Goal: Information Seeking & Learning: Get advice/opinions

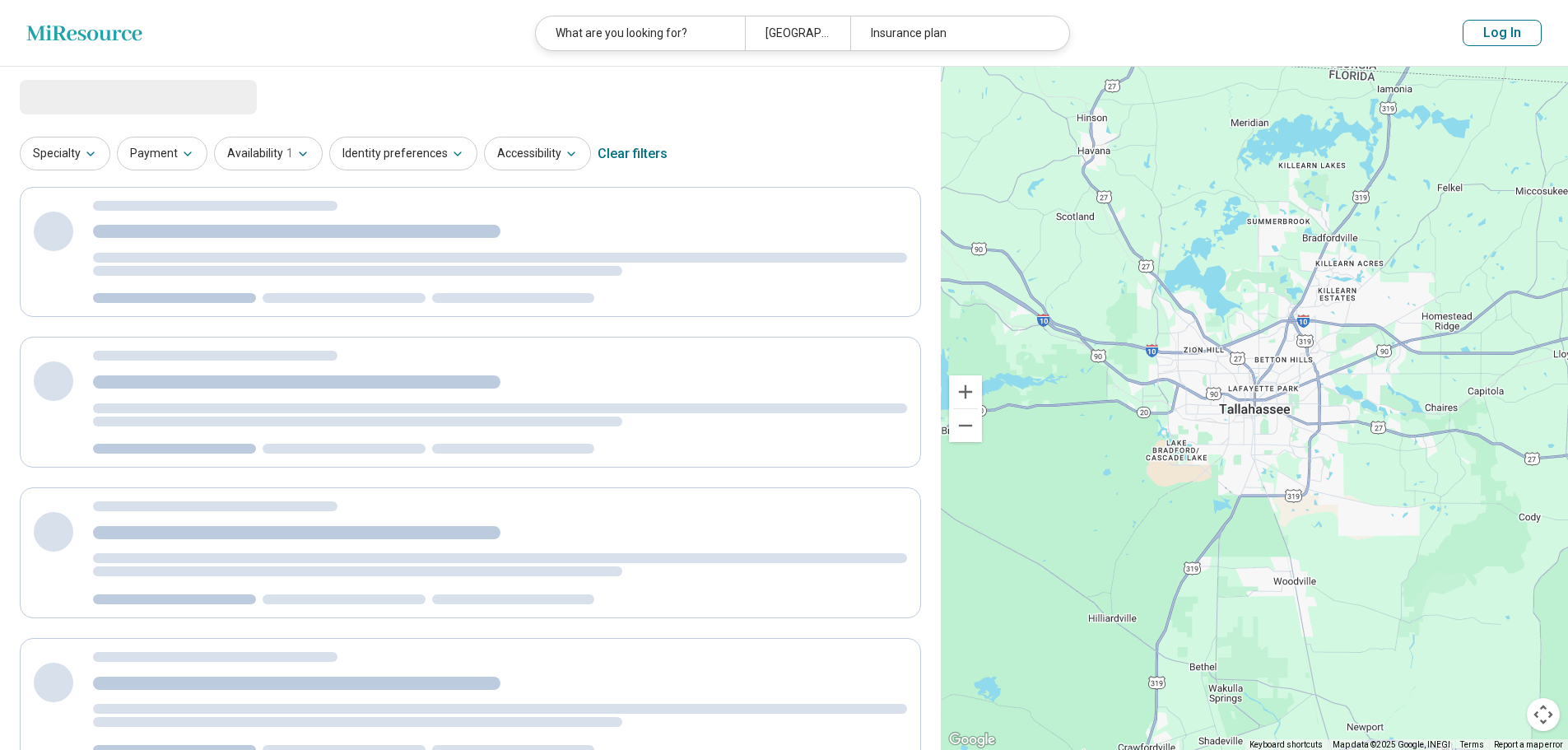
select select "********"
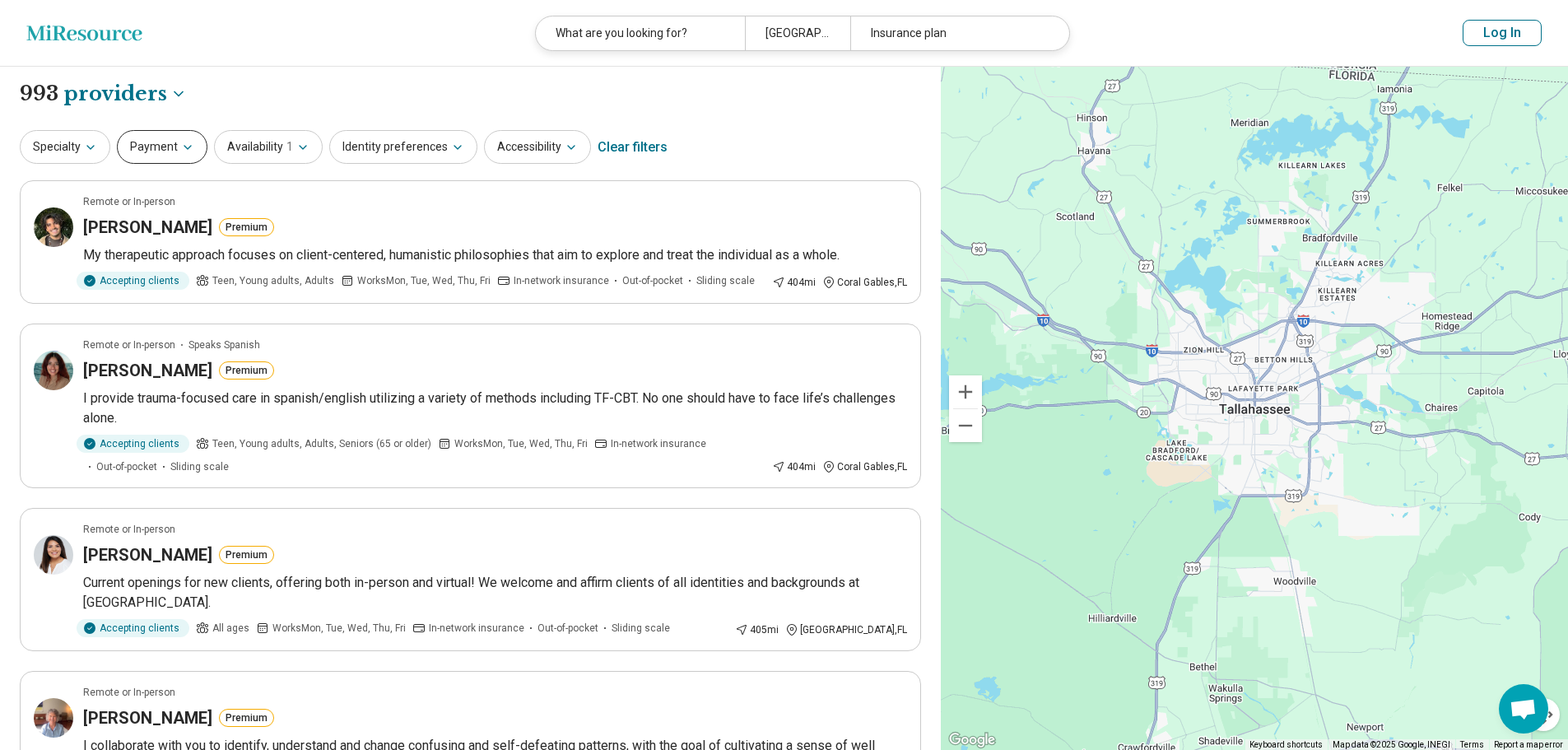
click at [174, 142] on button "Payment" at bounding box center [162, 147] width 90 height 33
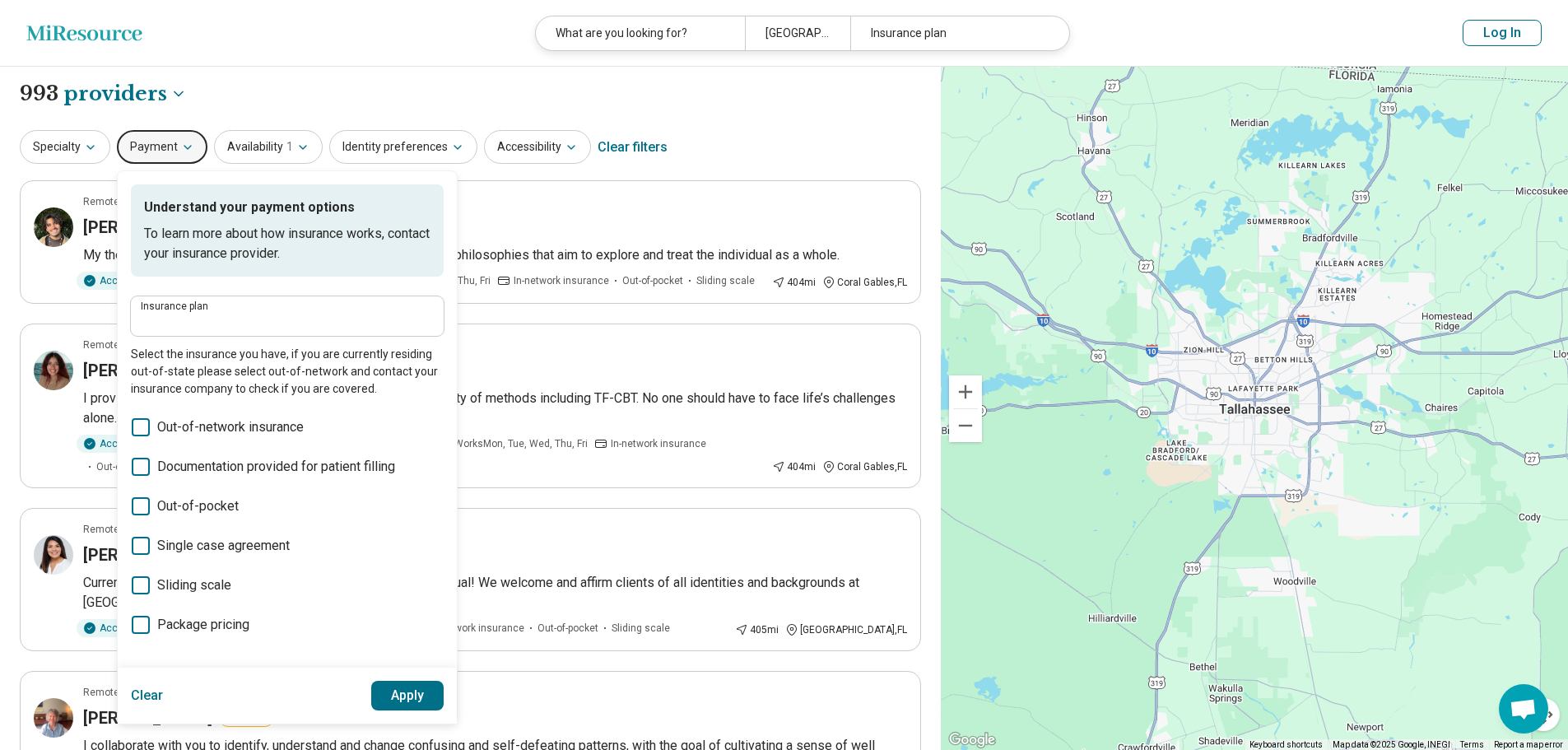
click at [215, 307] on label "Insurance plan" at bounding box center [288, 306] width 293 height 10
click at [215, 312] on input "Insurance plan" at bounding box center [288, 321] width 293 height 20
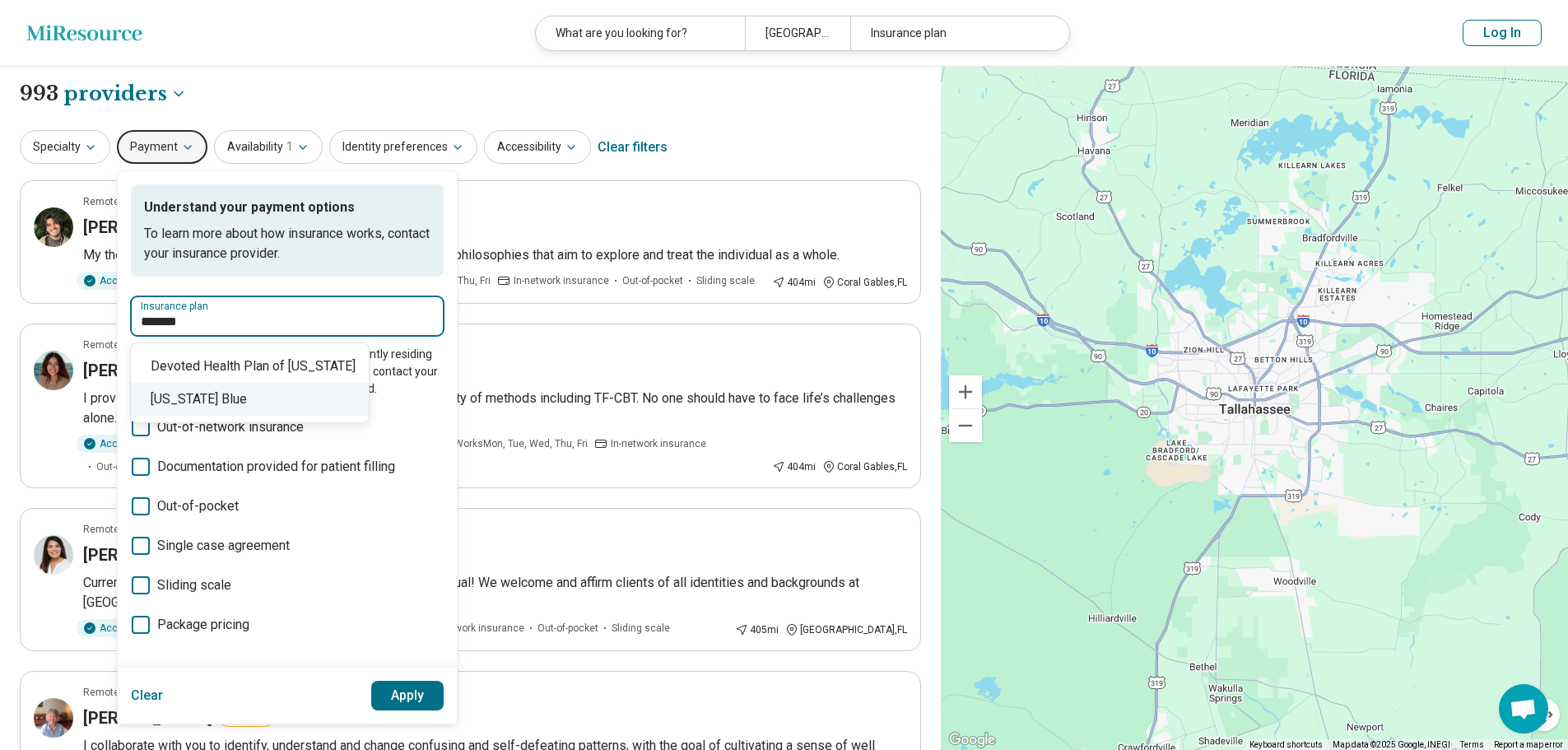
click at [221, 399] on div "Florida Blue" at bounding box center [250, 399] width 238 height 33
type input "**********"
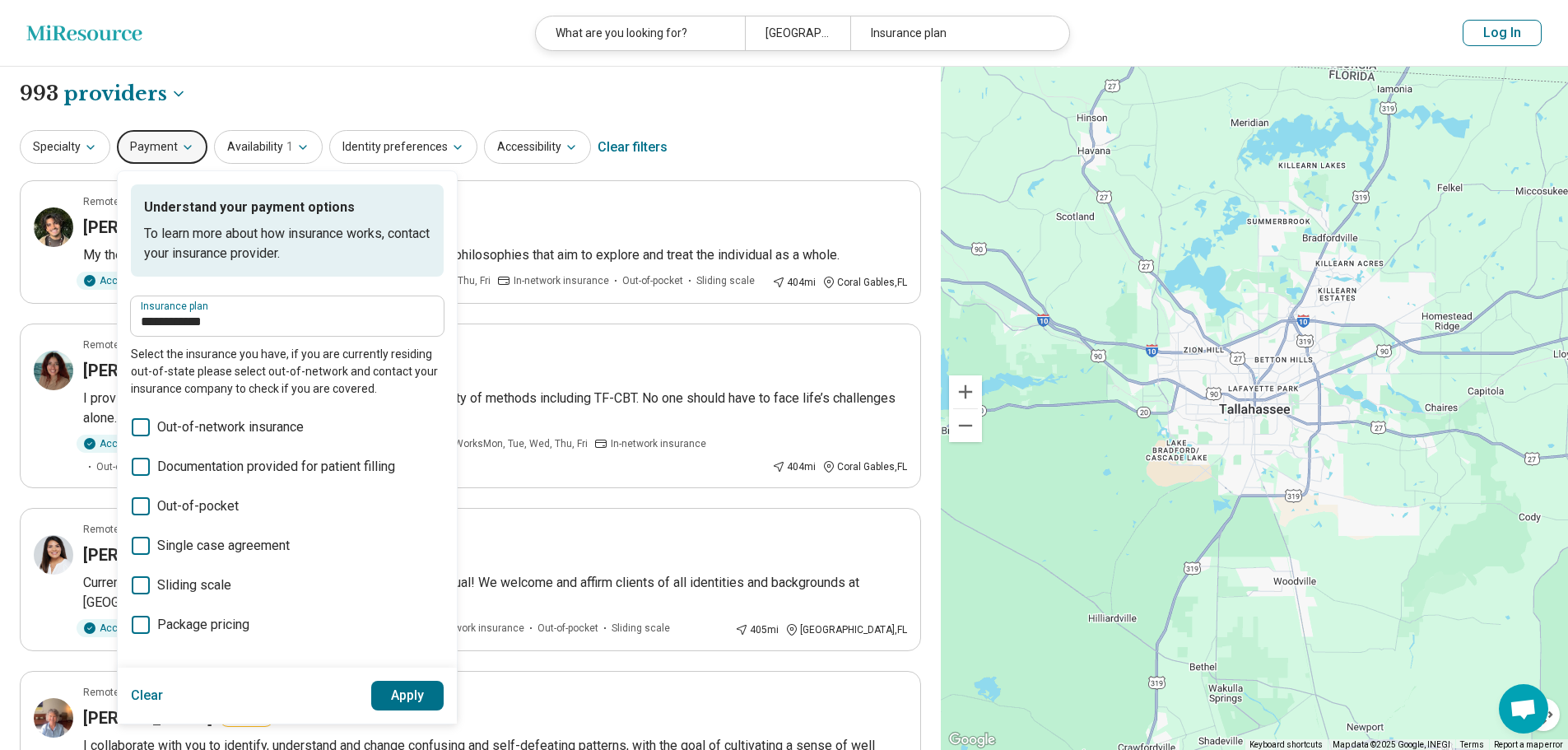
click at [403, 694] on button "Apply" at bounding box center [408, 696] width 73 height 30
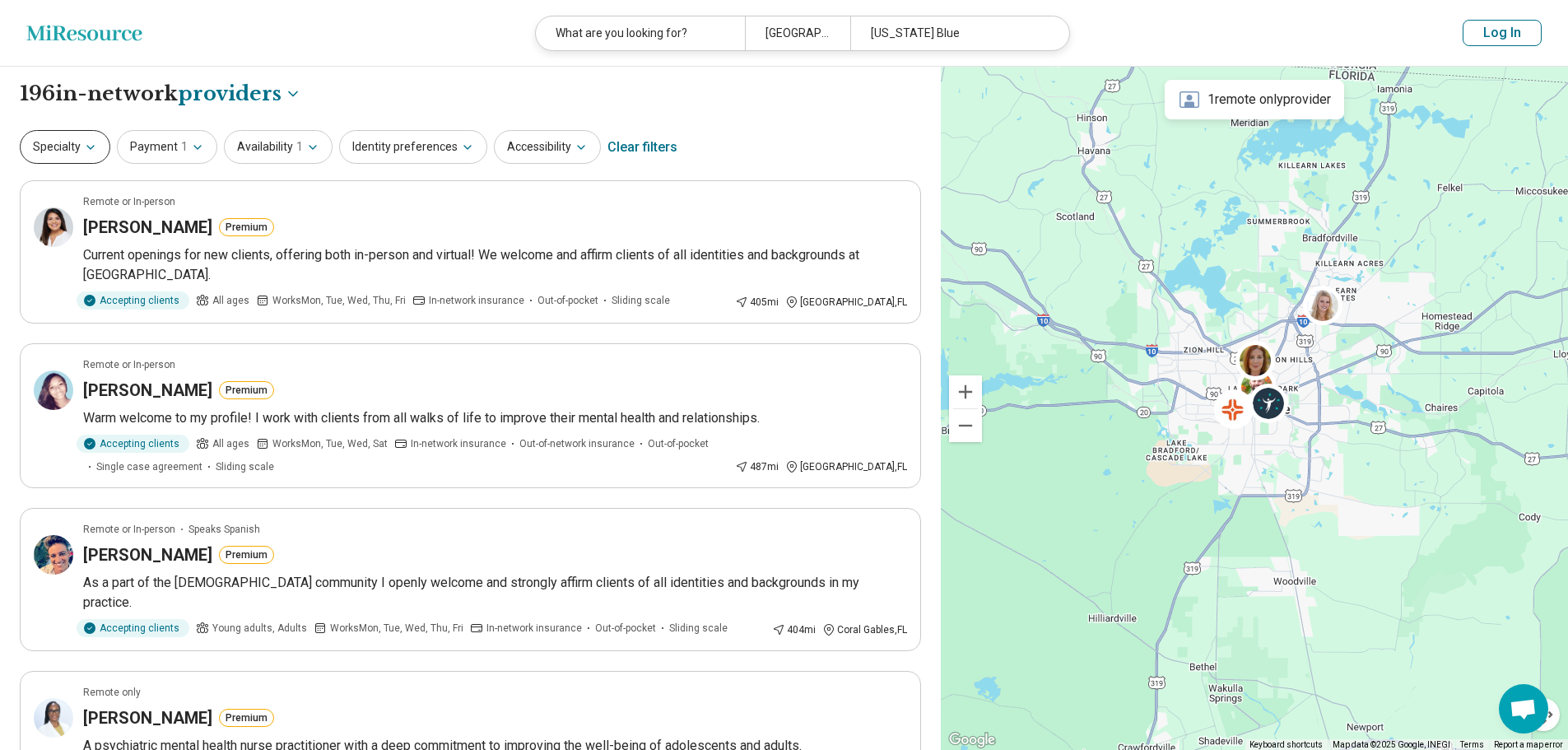
click at [55, 150] on button "Specialty" at bounding box center [65, 147] width 90 height 33
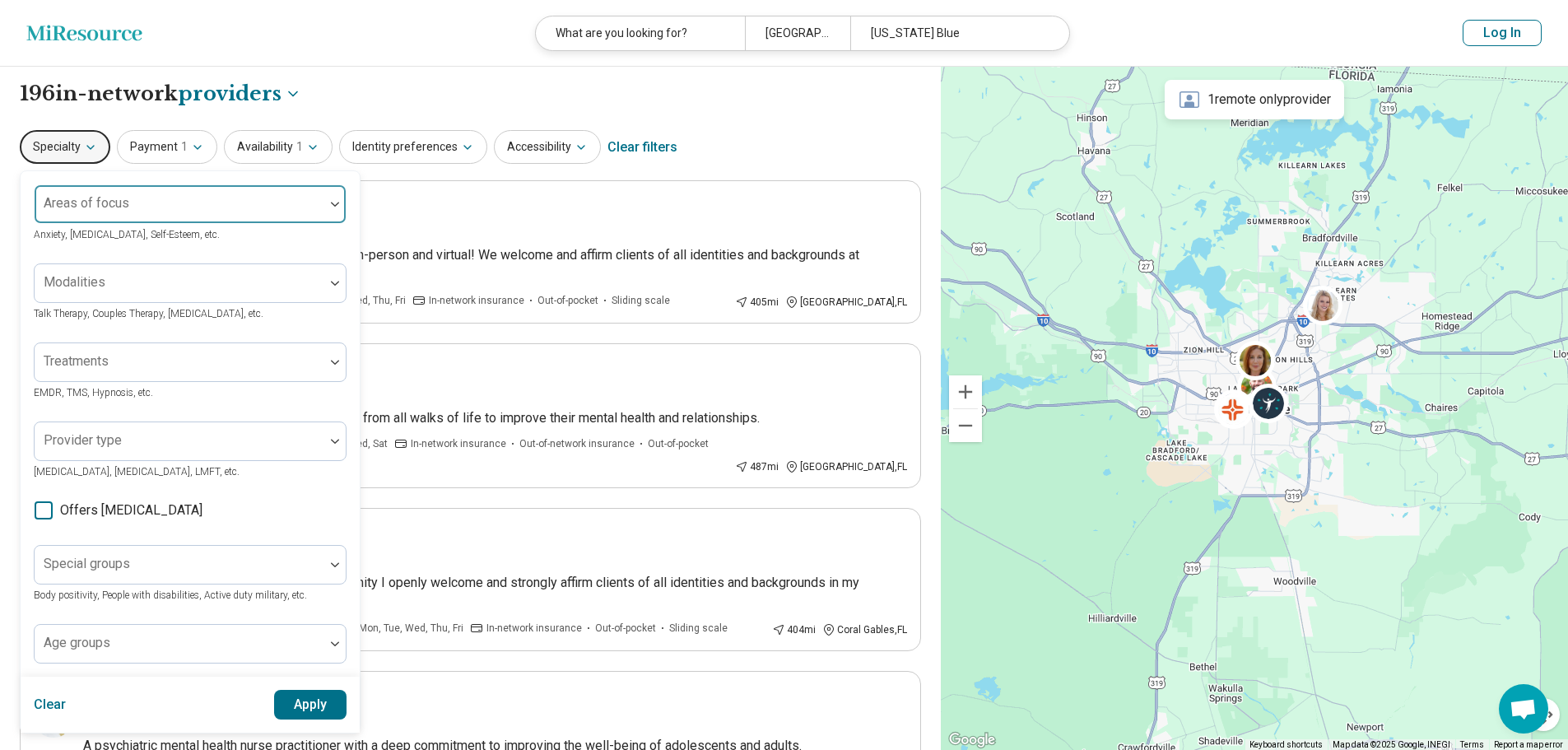
click at [61, 200] on div "Areas of focus" at bounding box center [190, 204] width 312 height 39
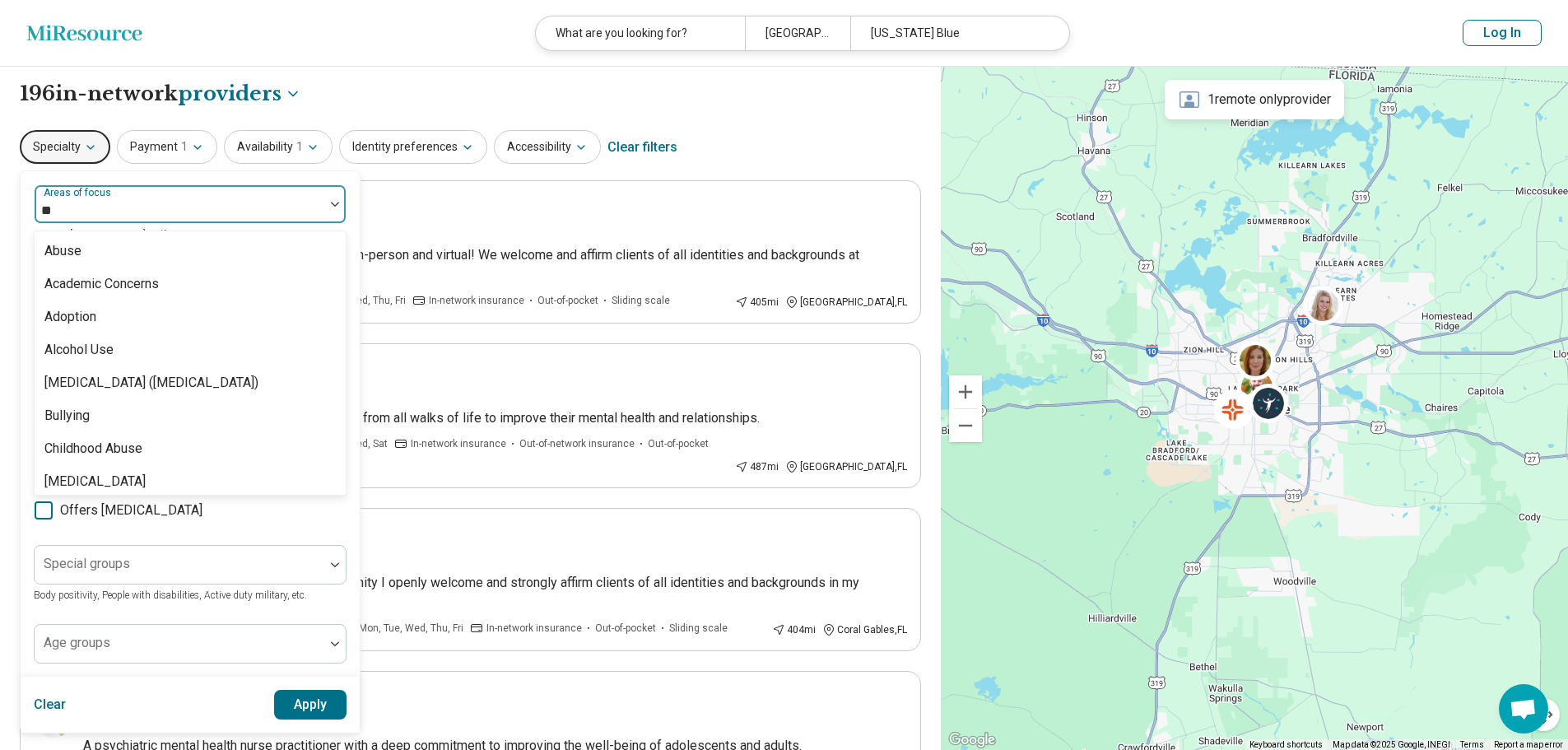
type input "*"
click at [1486, 33] on button "Log In" at bounding box center [1501, 33] width 79 height 27
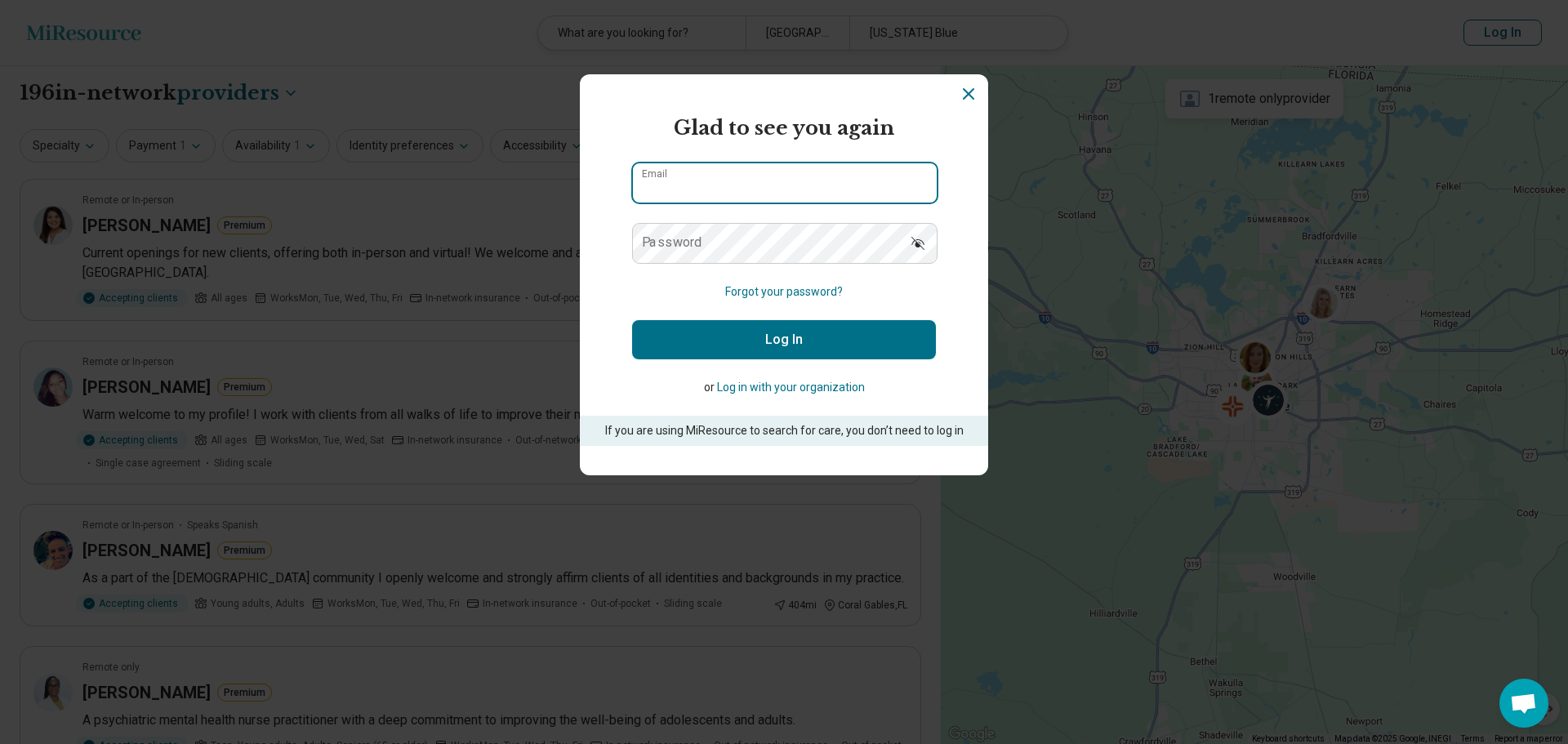
click at [814, 193] on input "Email" at bounding box center [784, 182] width 303 height 39
type input "**********"
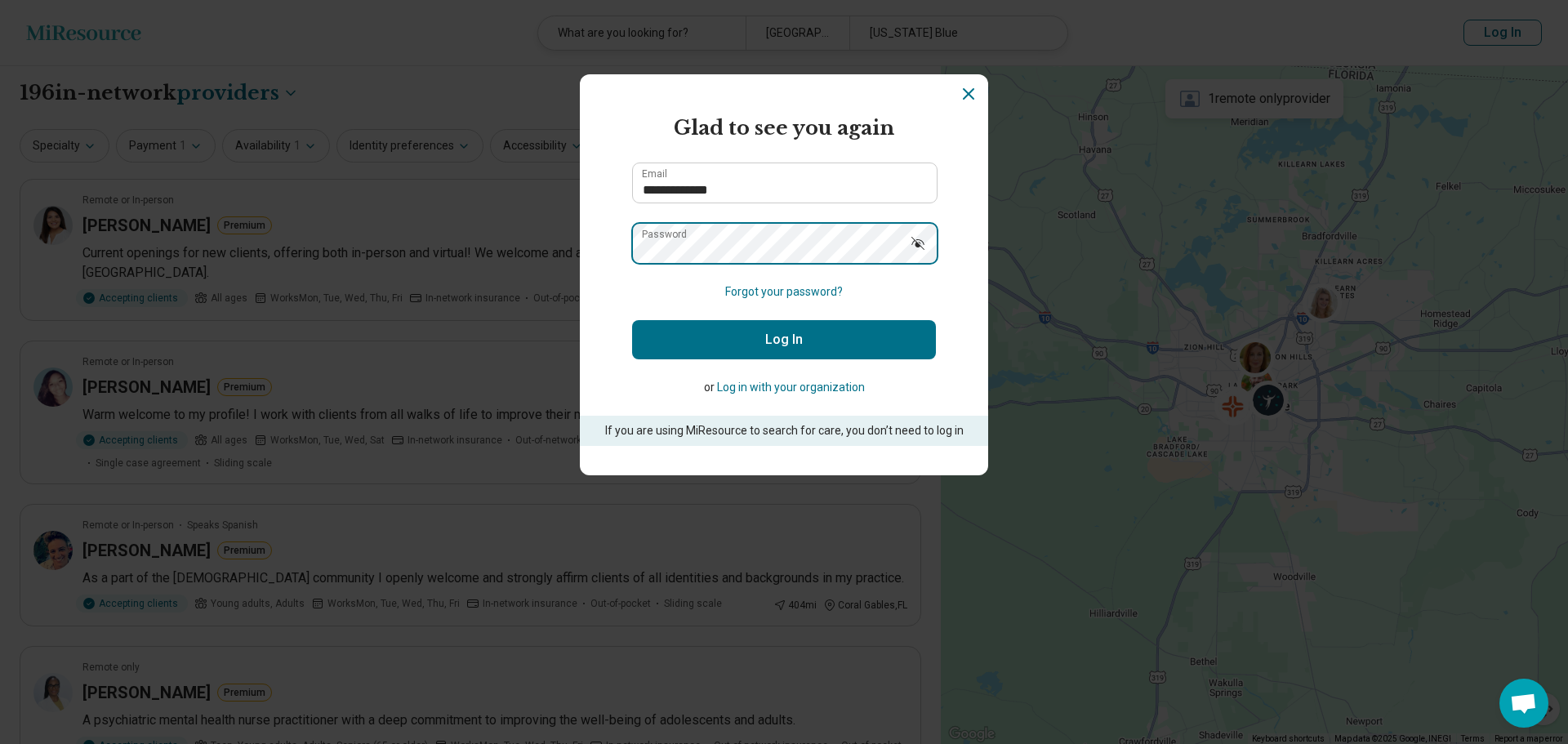
click at [632, 320] on button "Log In" at bounding box center [784, 339] width 303 height 39
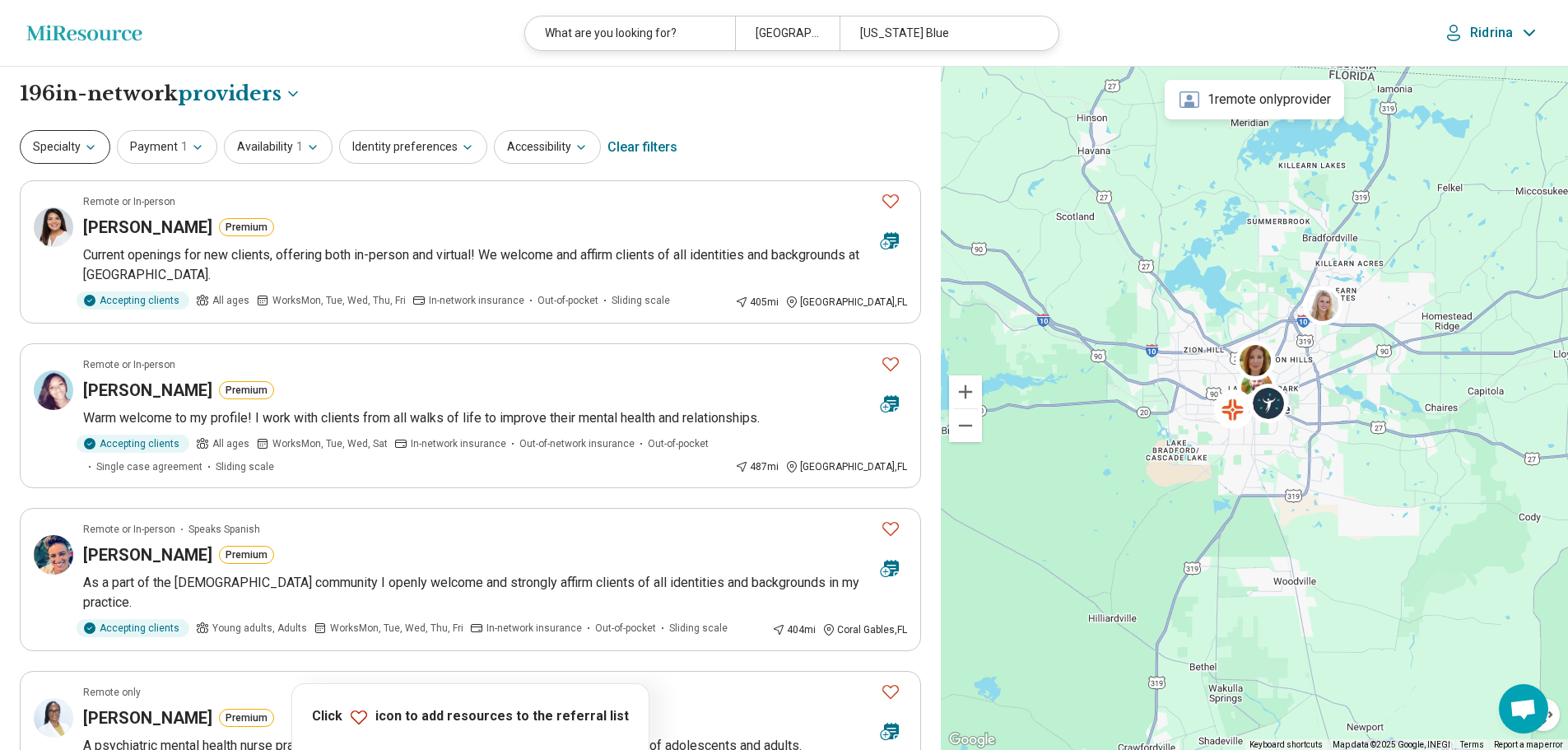
click at [49, 148] on button "Specialty" at bounding box center [65, 147] width 90 height 33
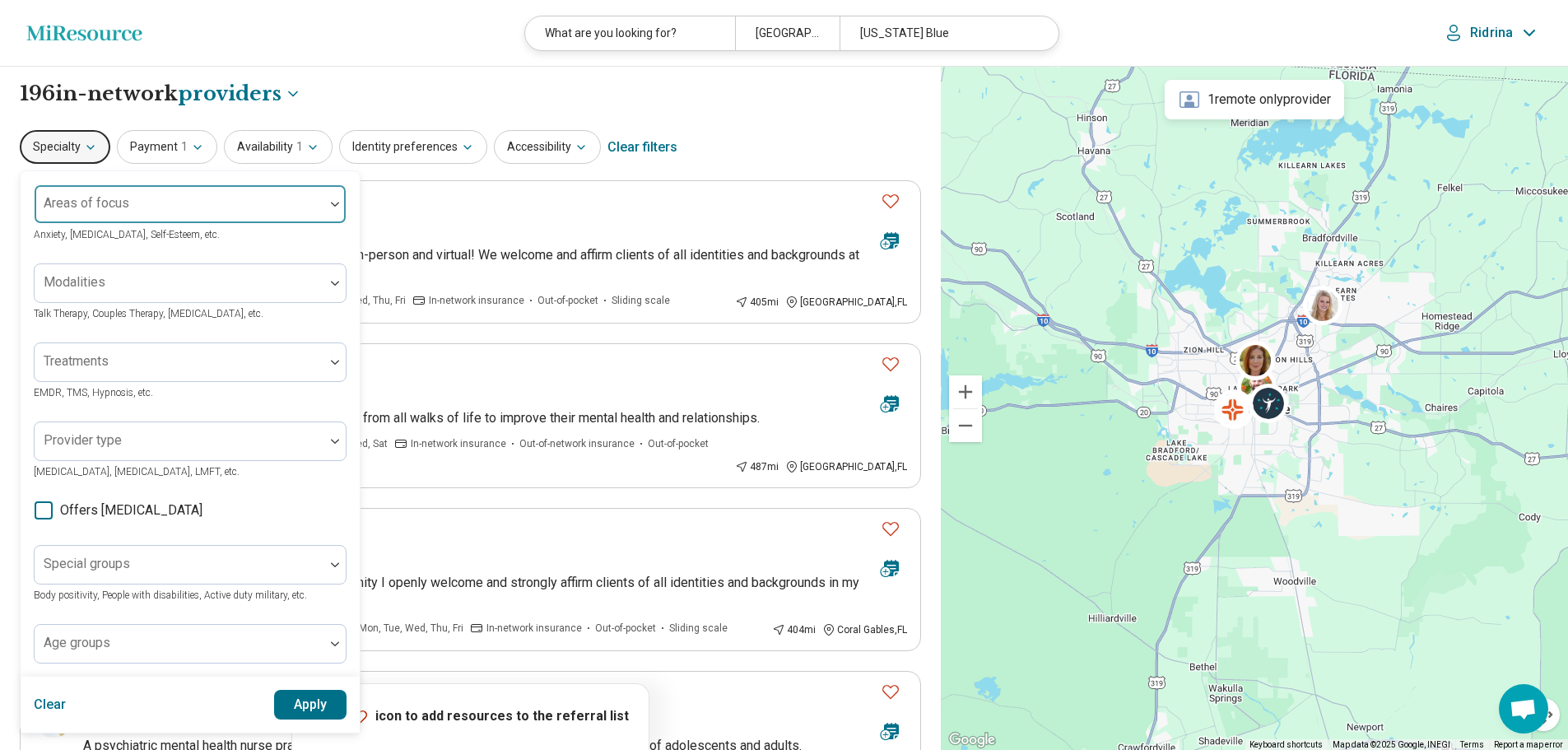
click at [82, 209] on div "Areas of focus" at bounding box center [190, 204] width 312 height 39
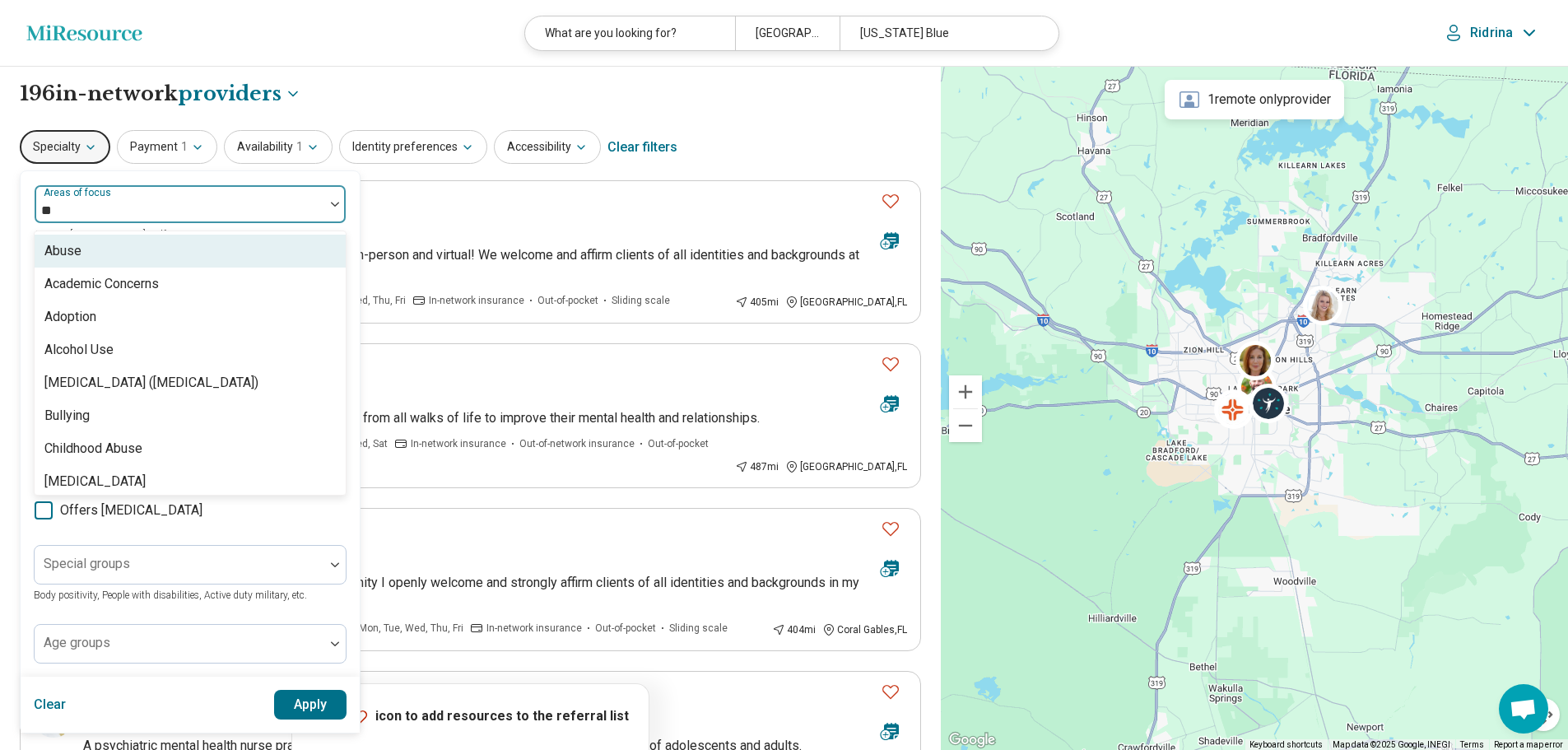
type input "***"
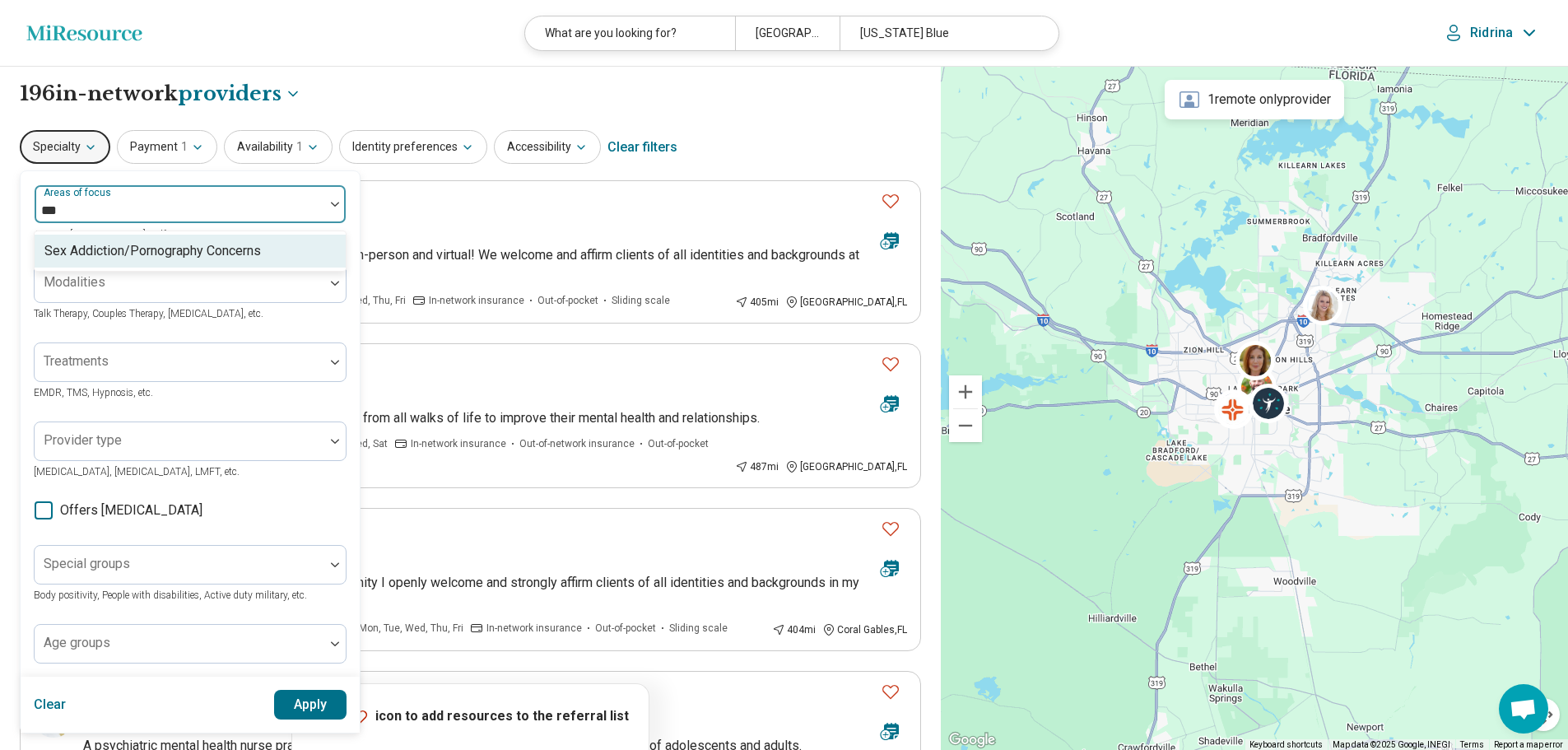
click at [105, 250] on div "Sex Addiction/Pornography Concerns" at bounding box center [152, 251] width 216 height 20
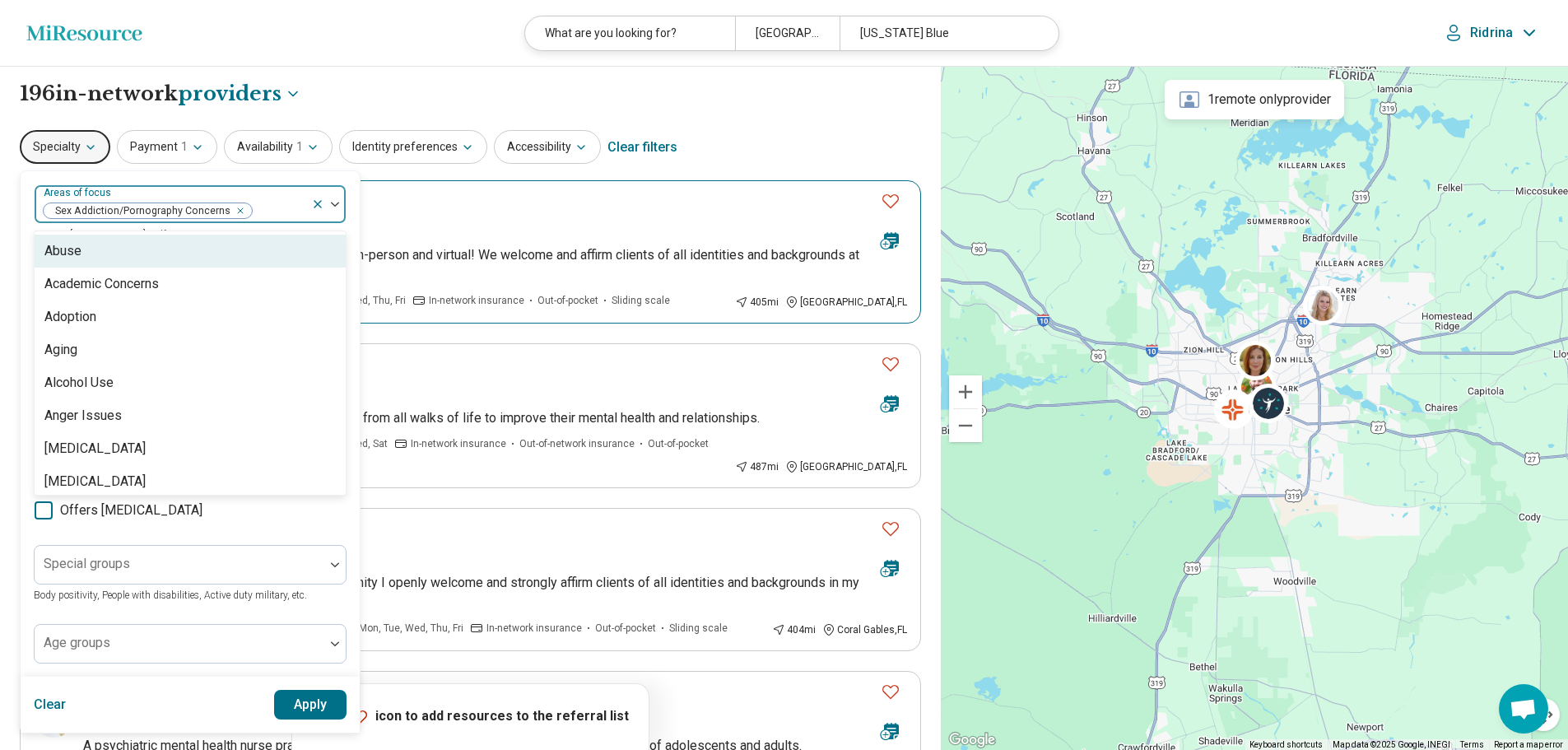
click at [414, 195] on div "Remote or In-person" at bounding box center [474, 202] width 784 height 15
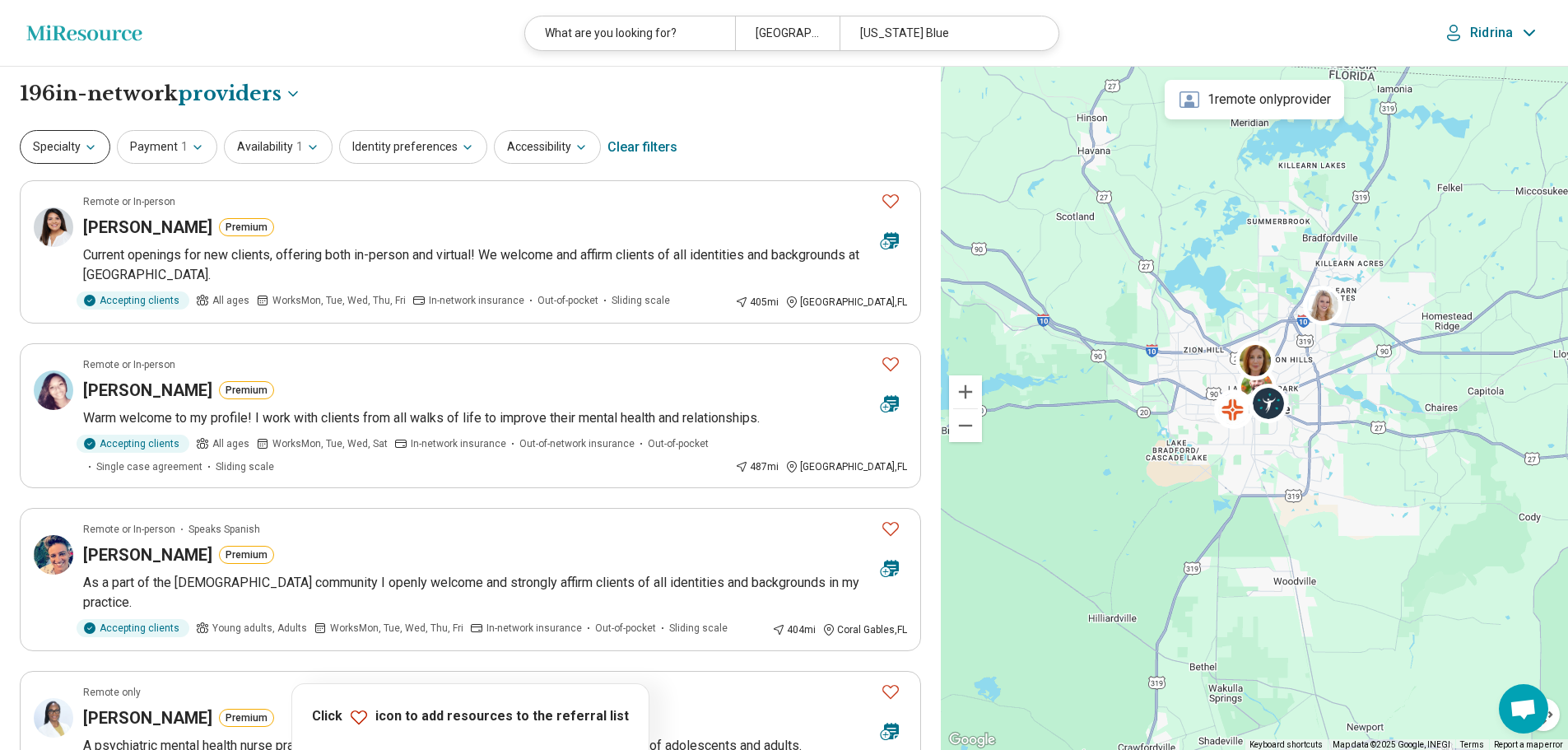
click at [62, 146] on button "Specialty" at bounding box center [65, 147] width 90 height 33
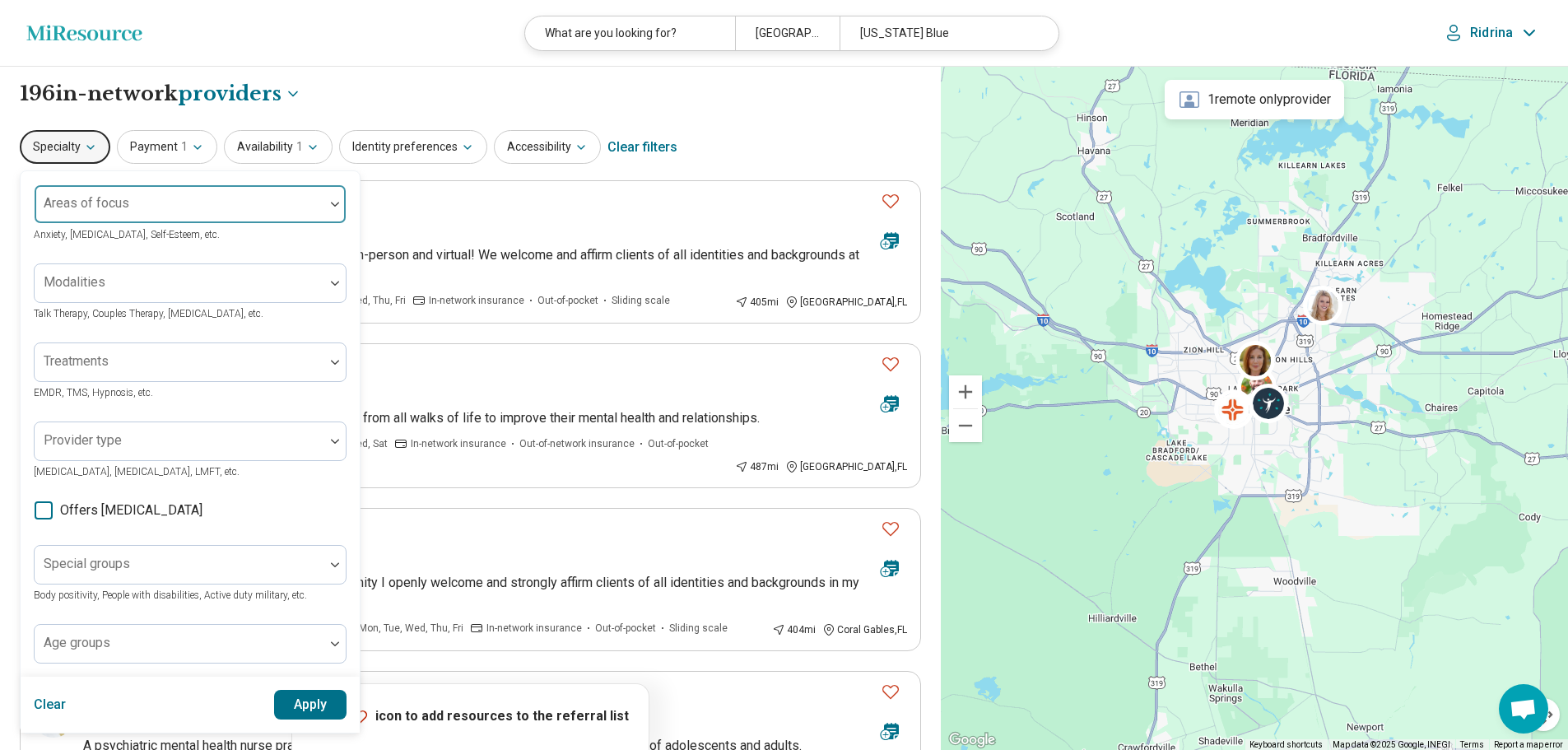
click at [73, 199] on div "Areas of focus" at bounding box center [190, 204] width 312 height 39
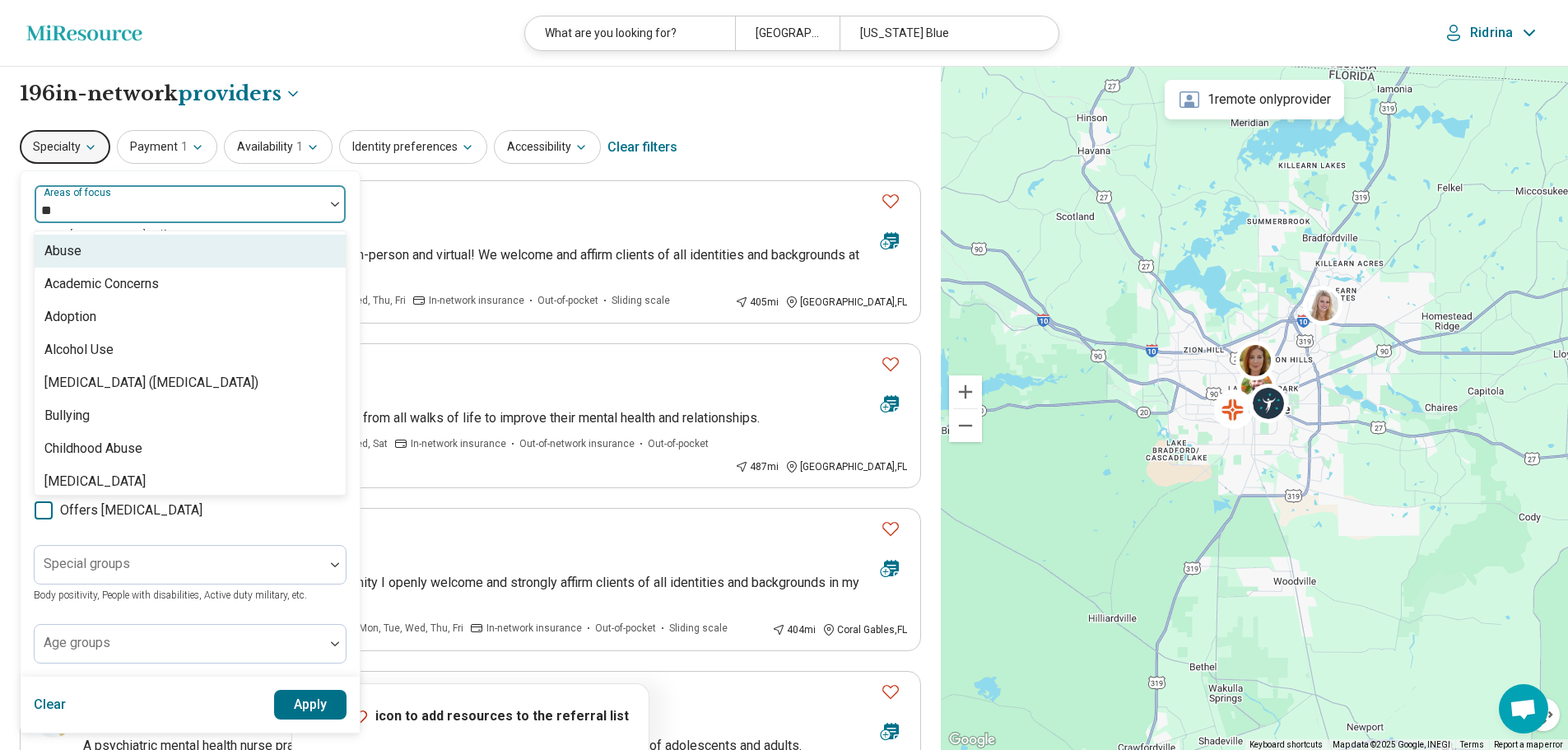
type input "***"
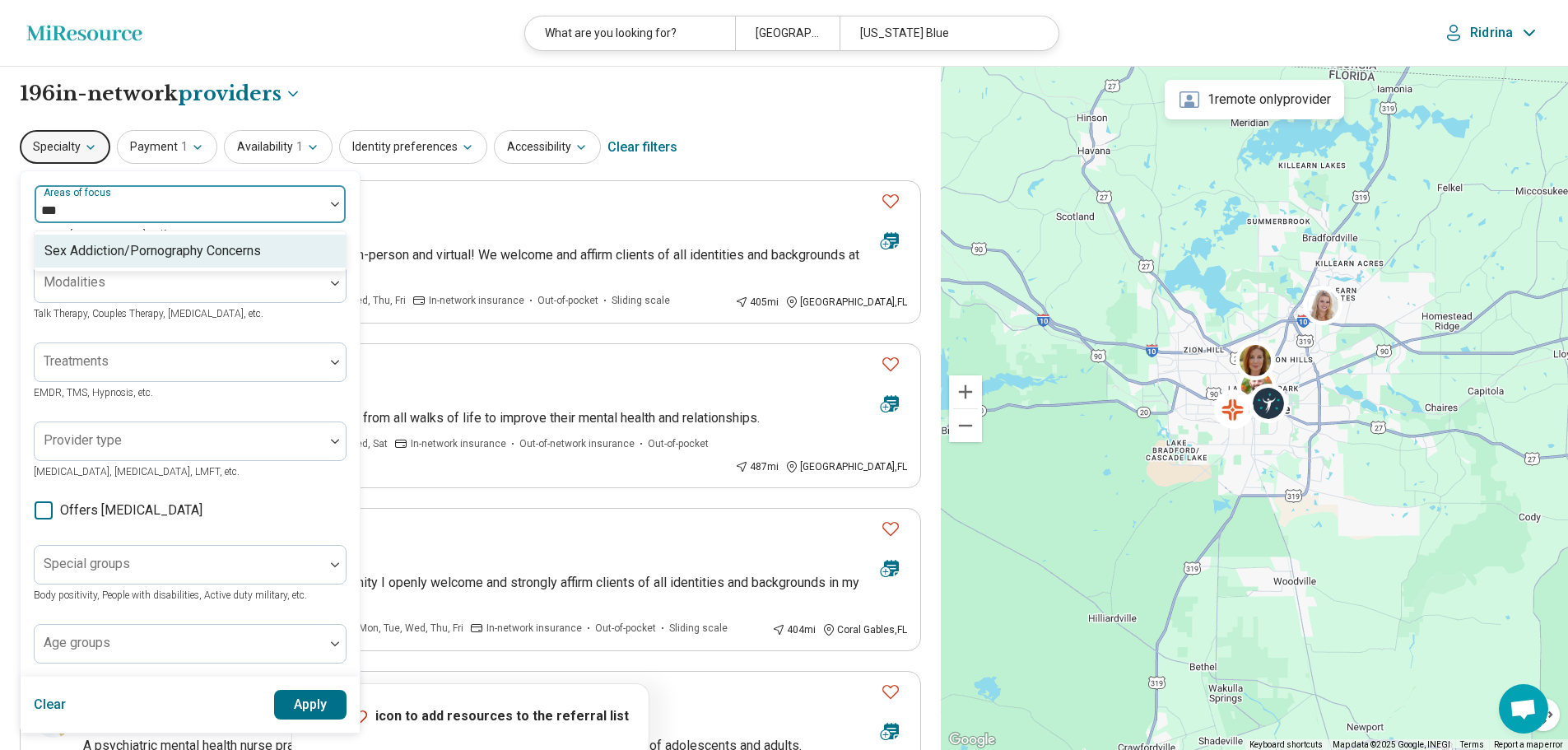
click at [82, 240] on div "Sex Addiction/Pornography Concerns" at bounding box center [190, 251] width 312 height 33
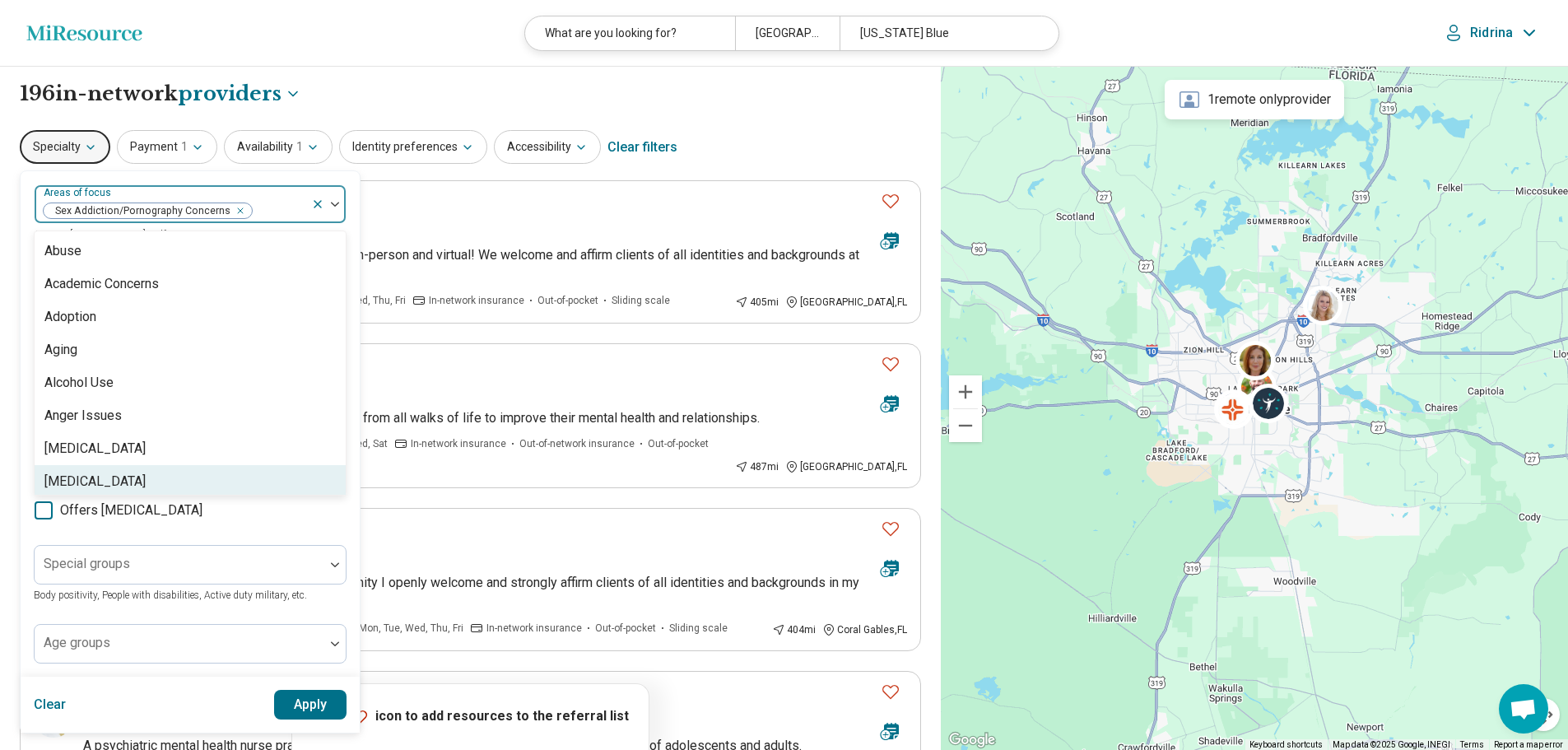
click at [301, 715] on button "Apply" at bounding box center [311, 704] width 73 height 30
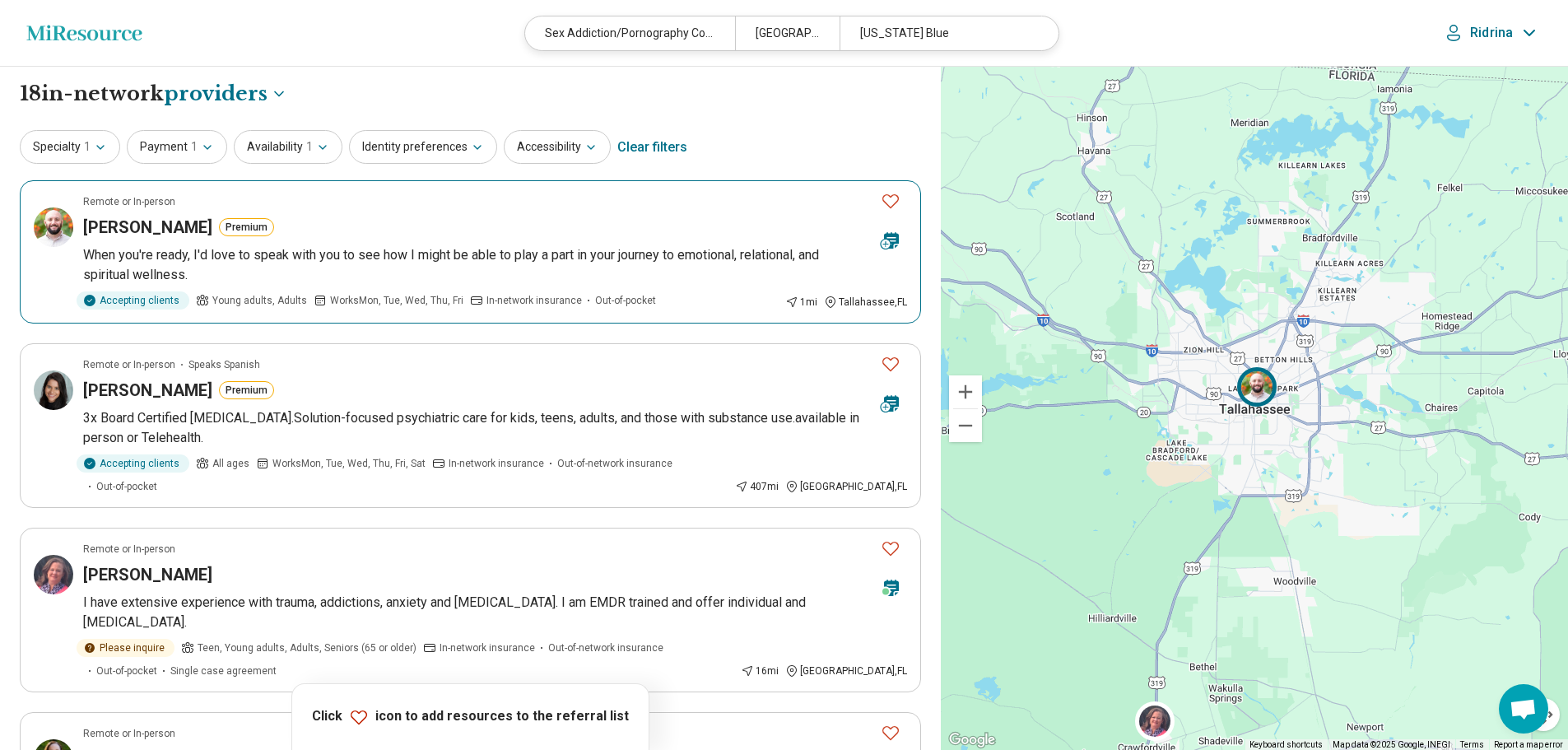
click at [894, 202] on icon "Favorite" at bounding box center [891, 200] width 20 height 20
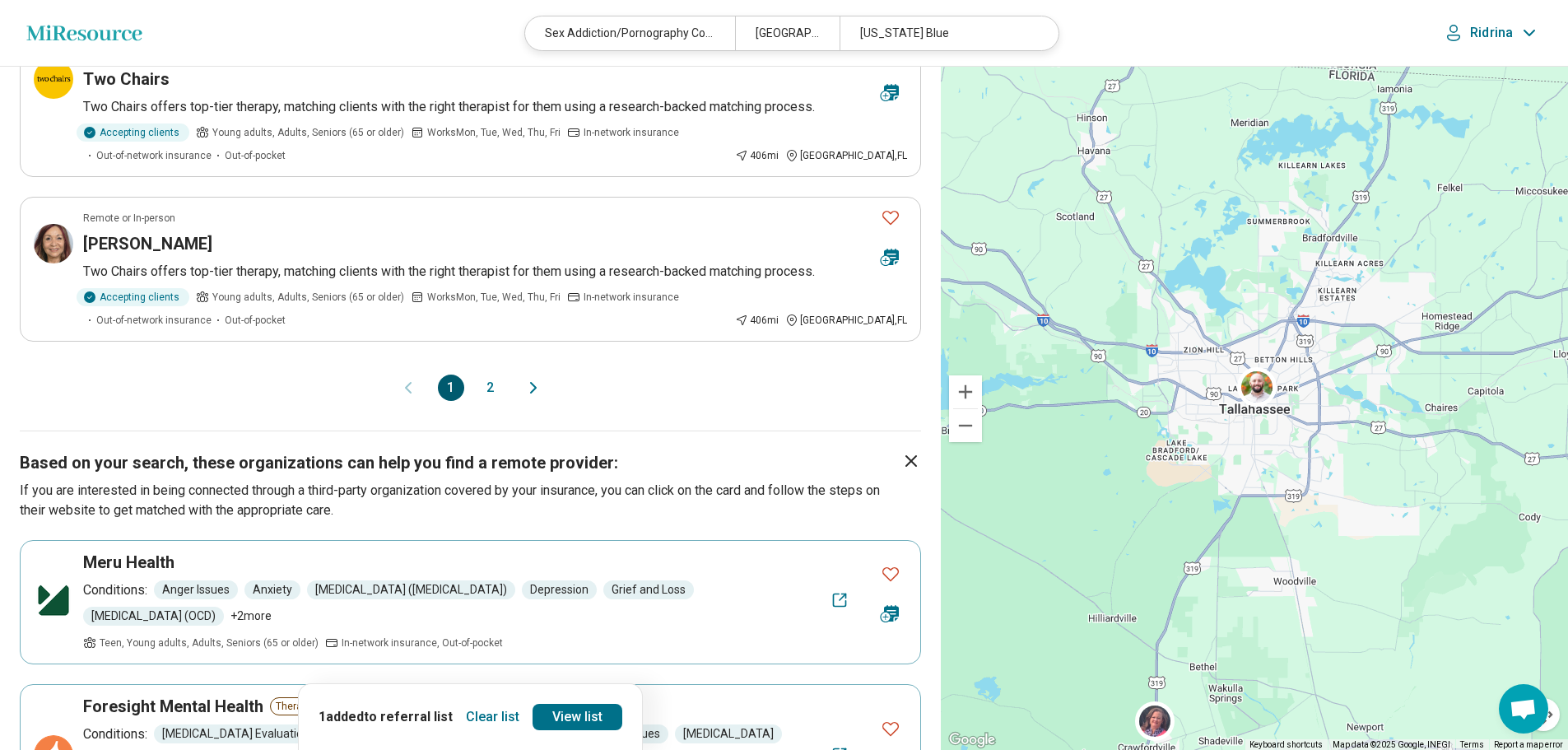
scroll to position [1565, 0]
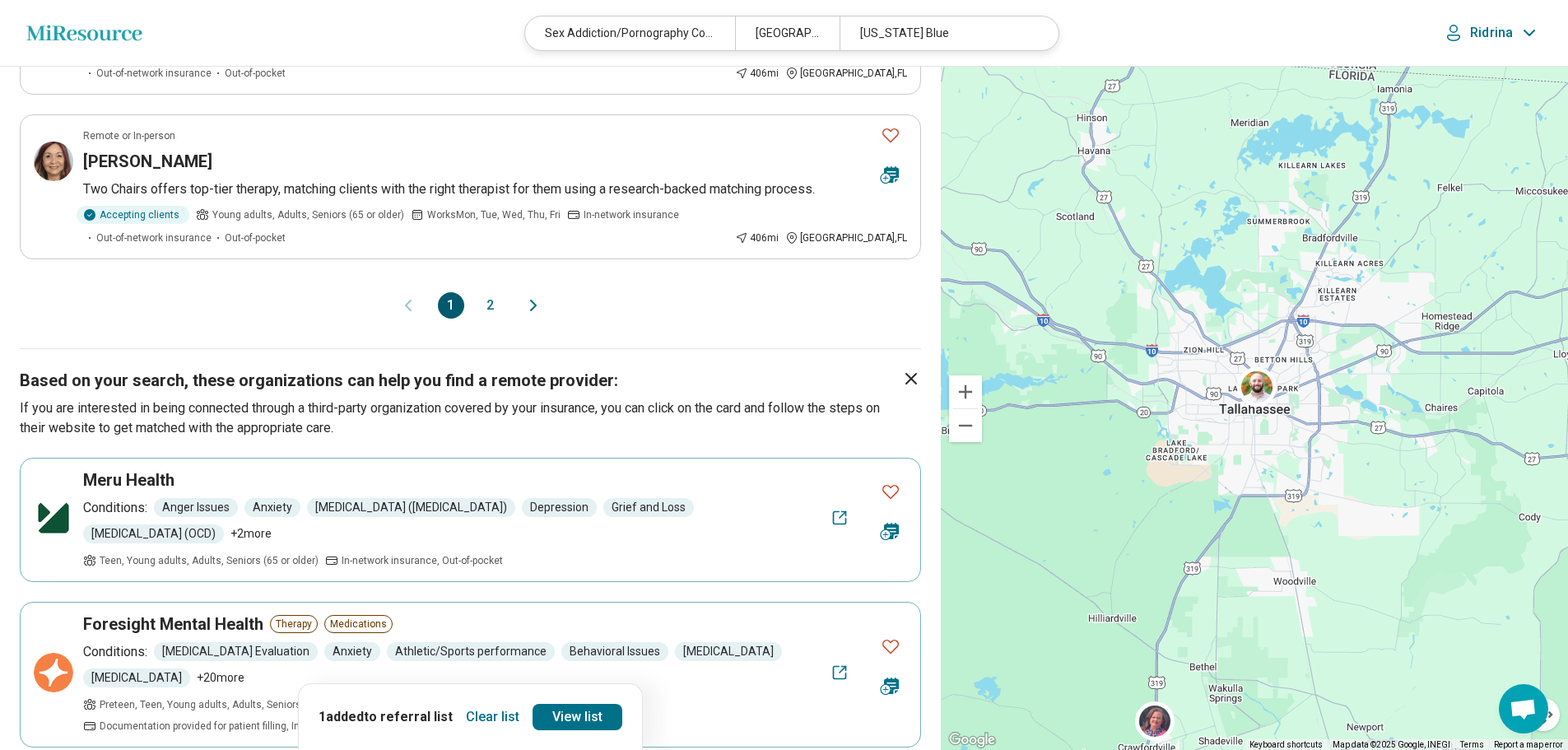
click at [488, 300] on button "2" at bounding box center [491, 306] width 27 height 27
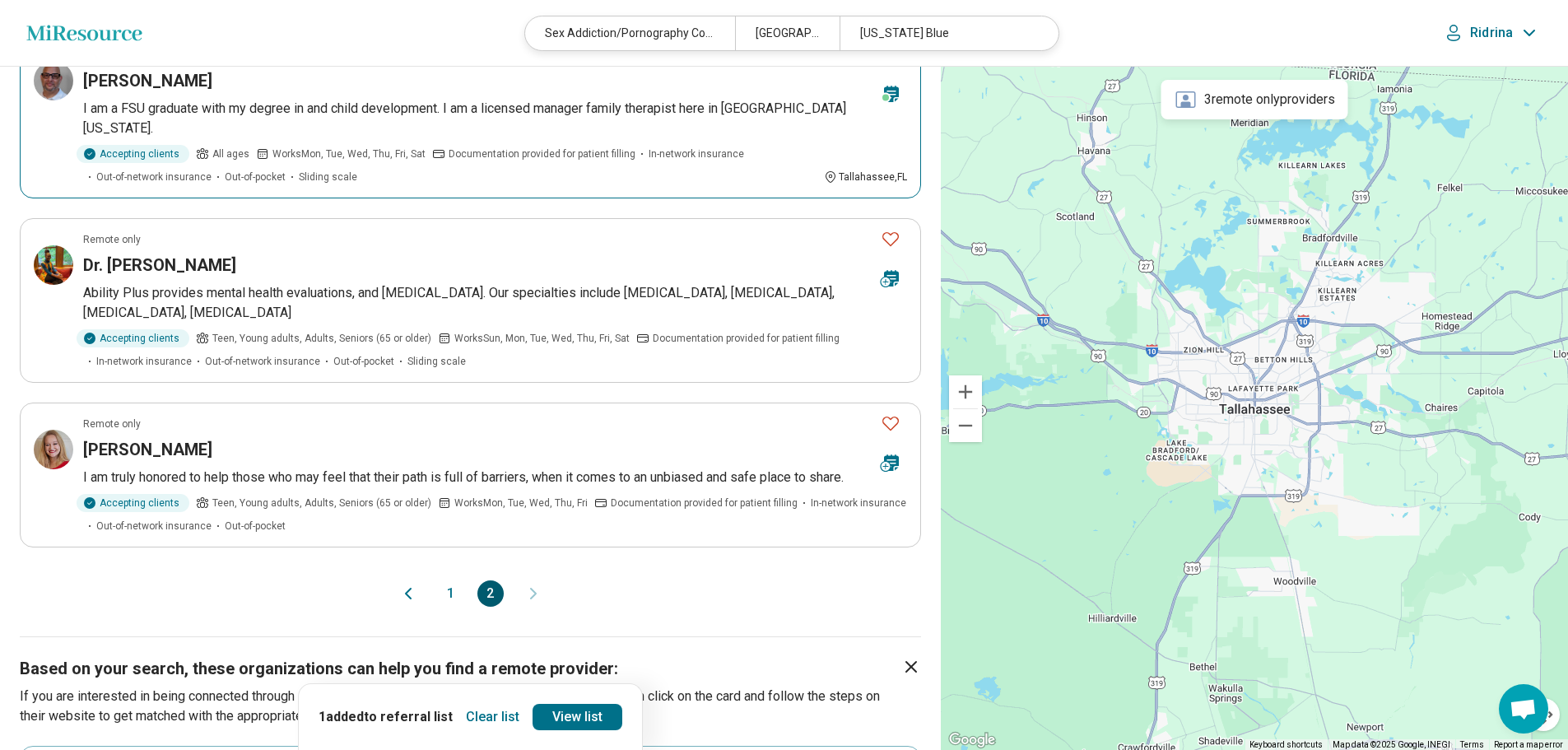
scroll to position [988, 0]
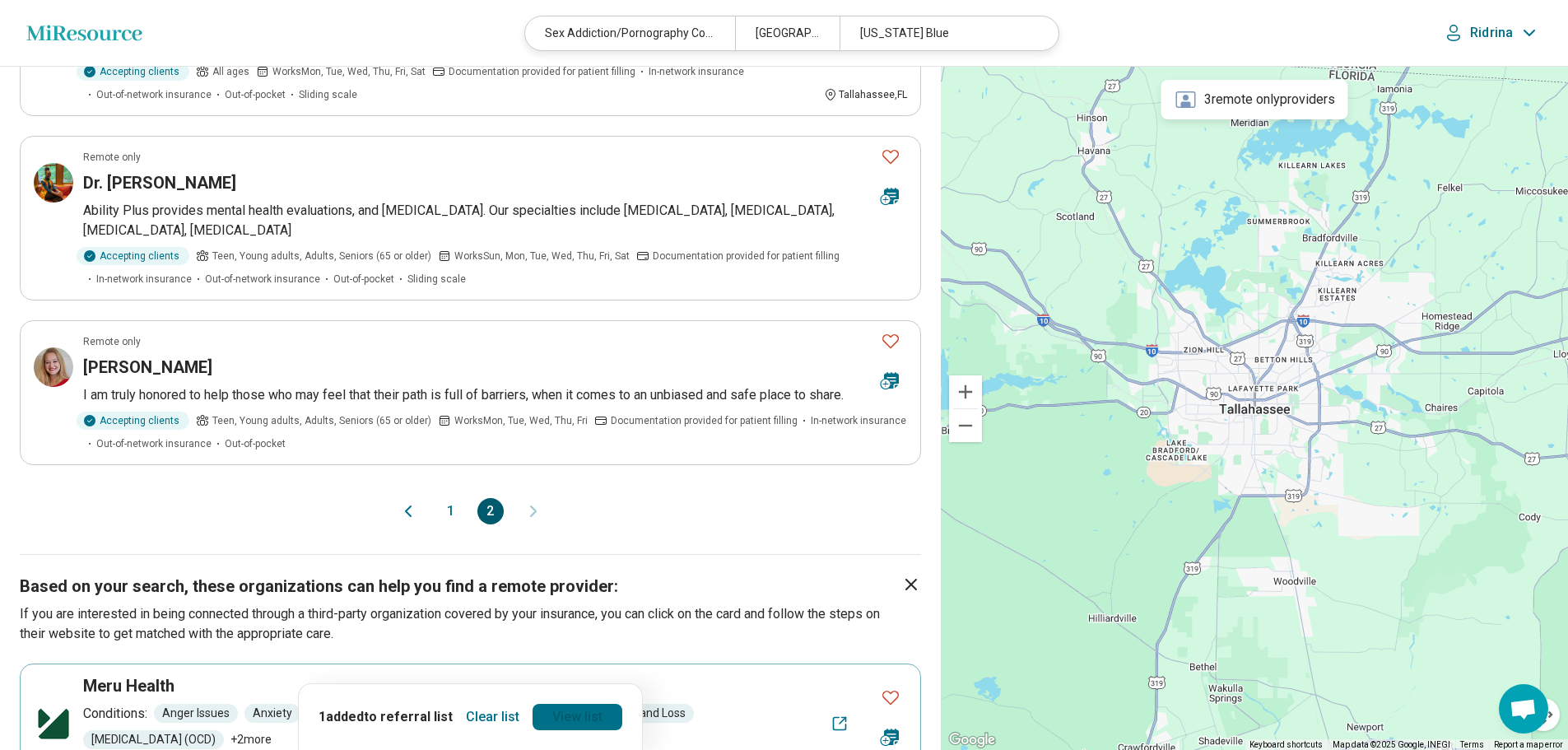
click at [567, 720] on link "View list" at bounding box center [577, 718] width 90 height 27
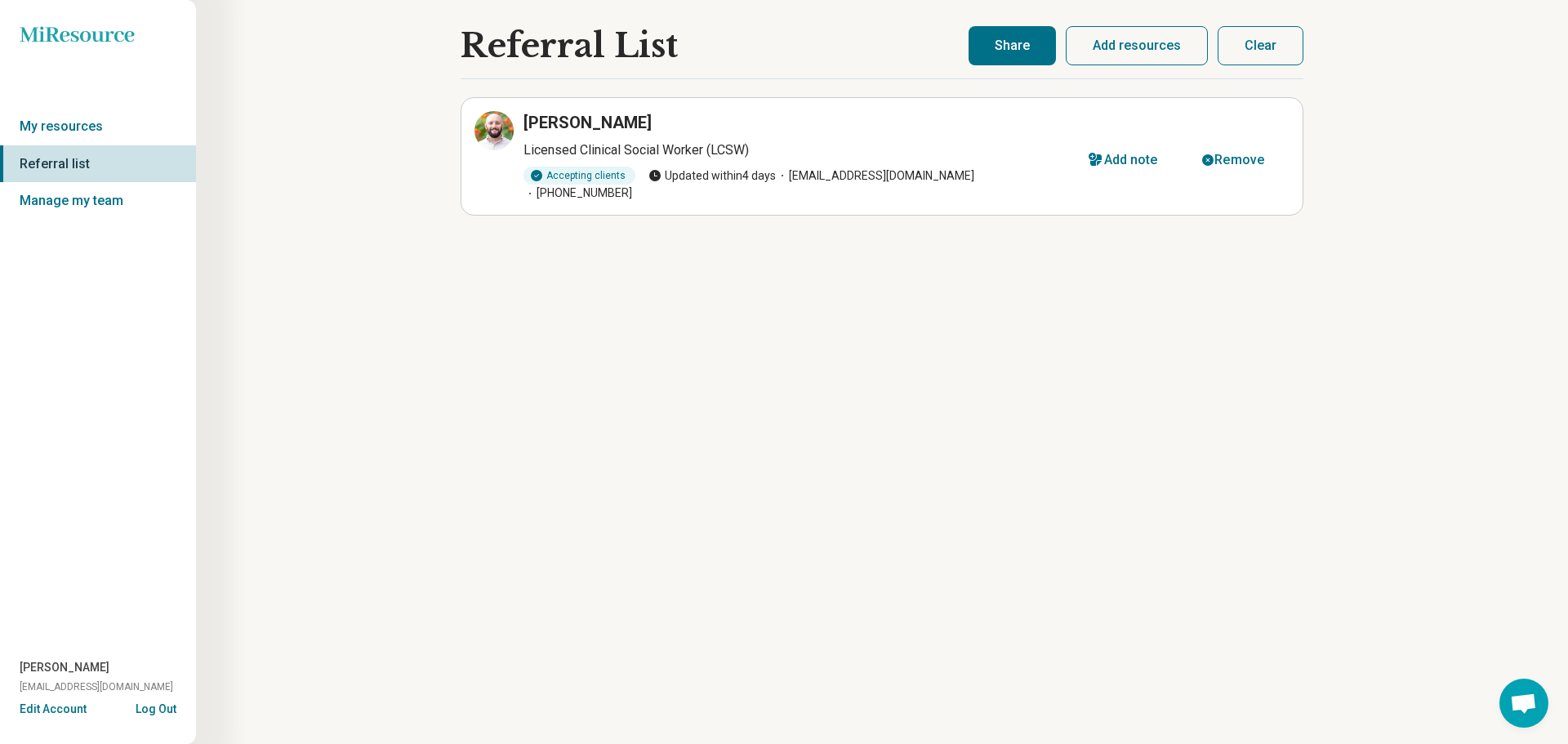
click at [988, 48] on button "Share" at bounding box center [1012, 45] width 87 height 39
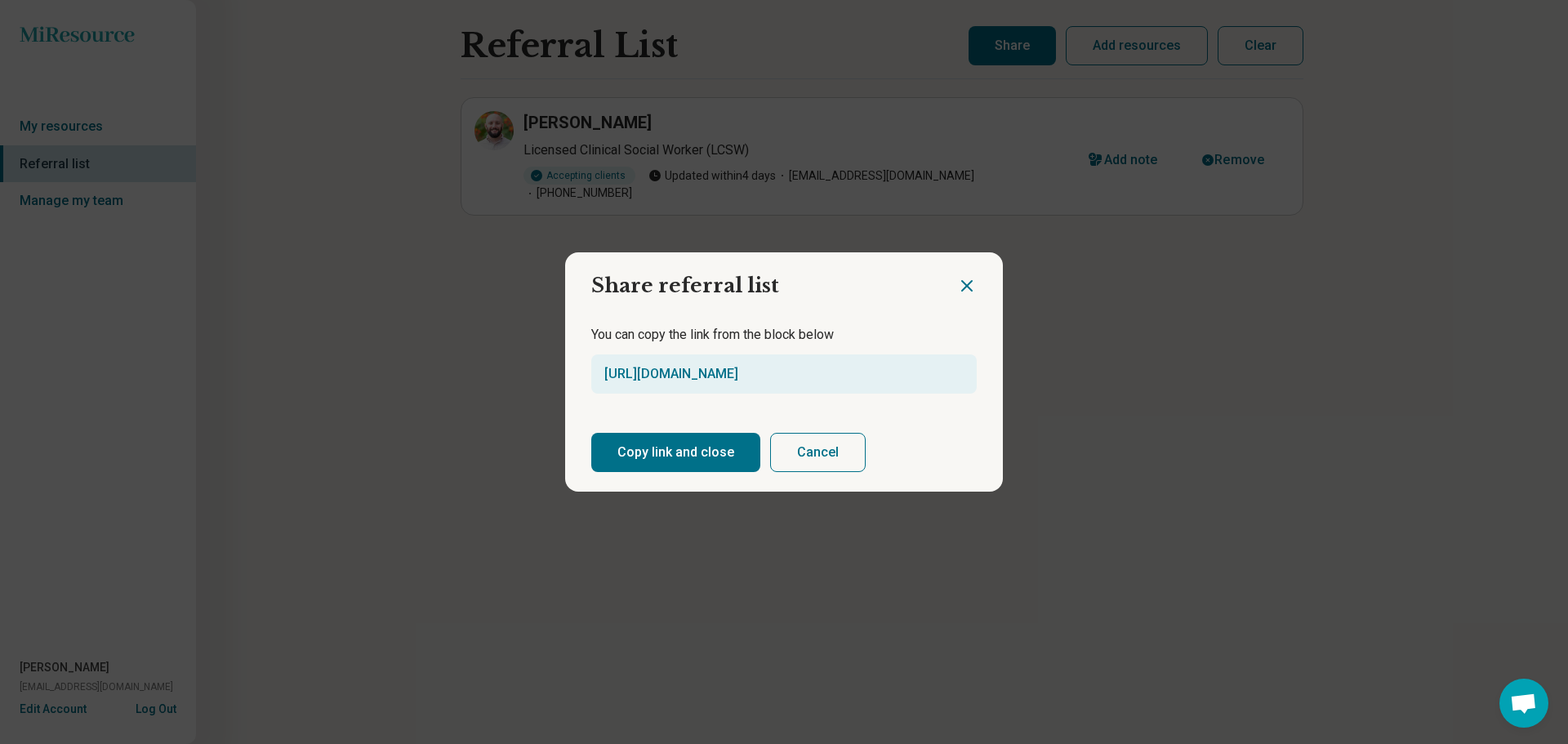
click at [633, 463] on button "Copy link and close" at bounding box center [676, 452] width 169 height 39
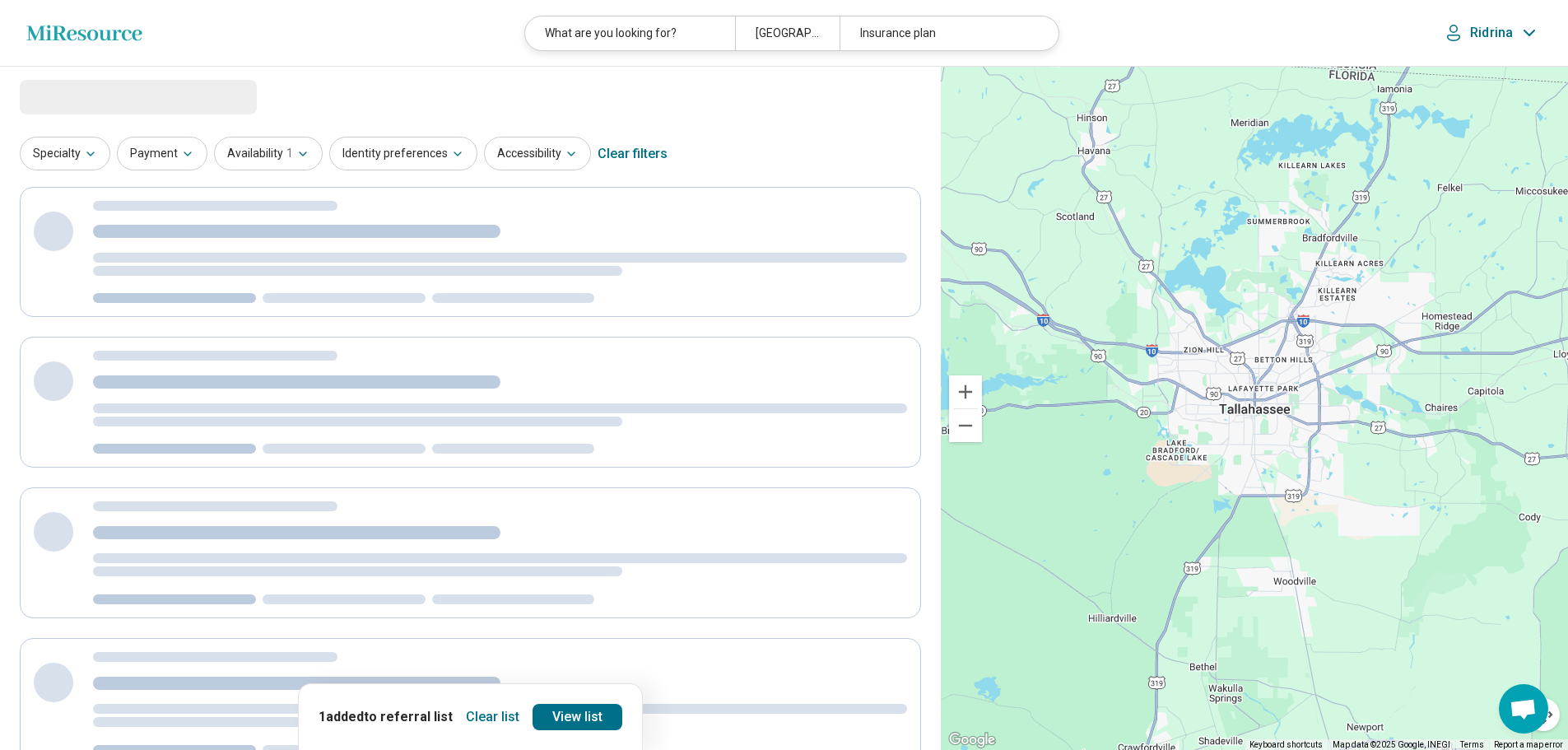
select select "********"
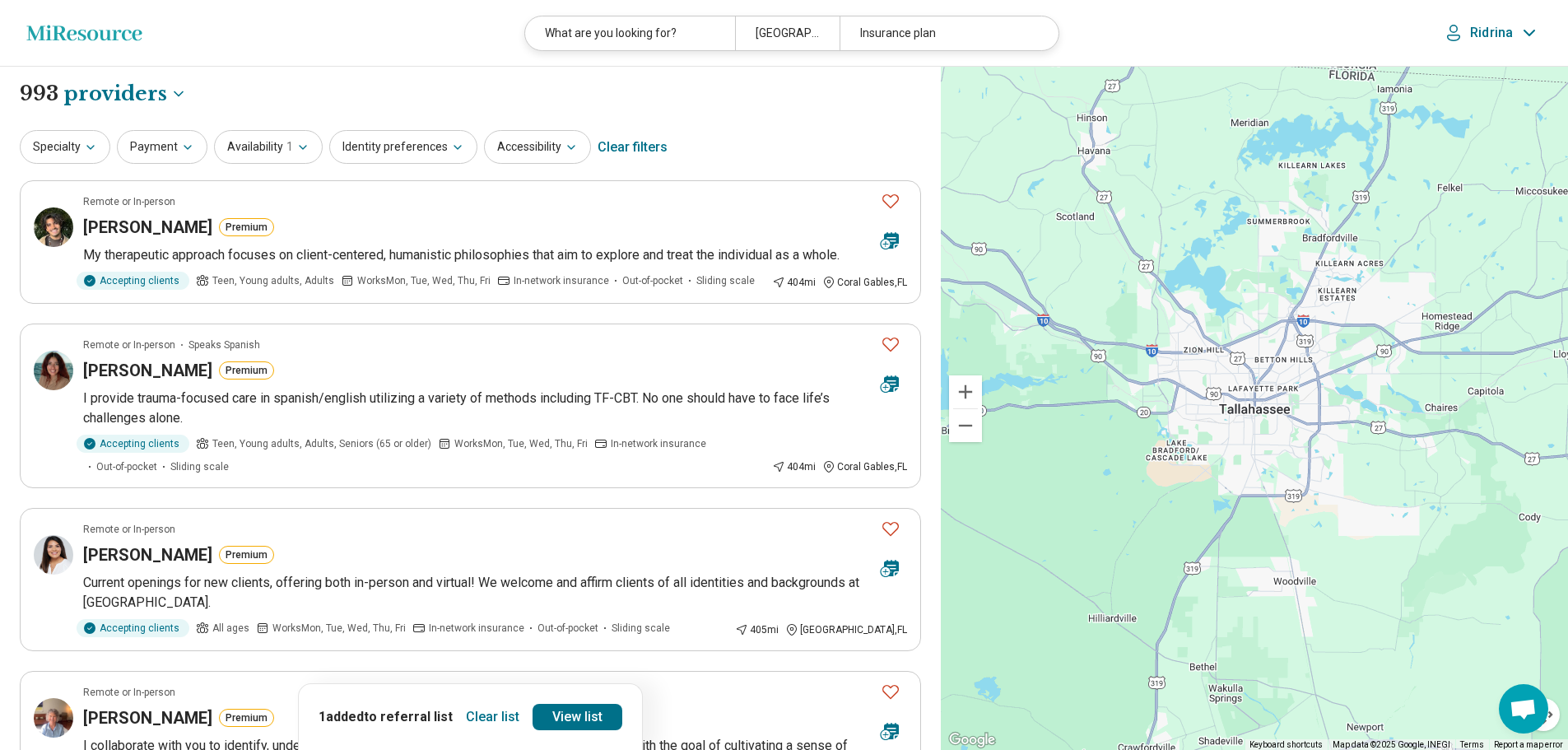
click at [495, 722] on button "Clear list" at bounding box center [493, 718] width 67 height 27
click at [161, 140] on button "Payment" at bounding box center [162, 147] width 90 height 33
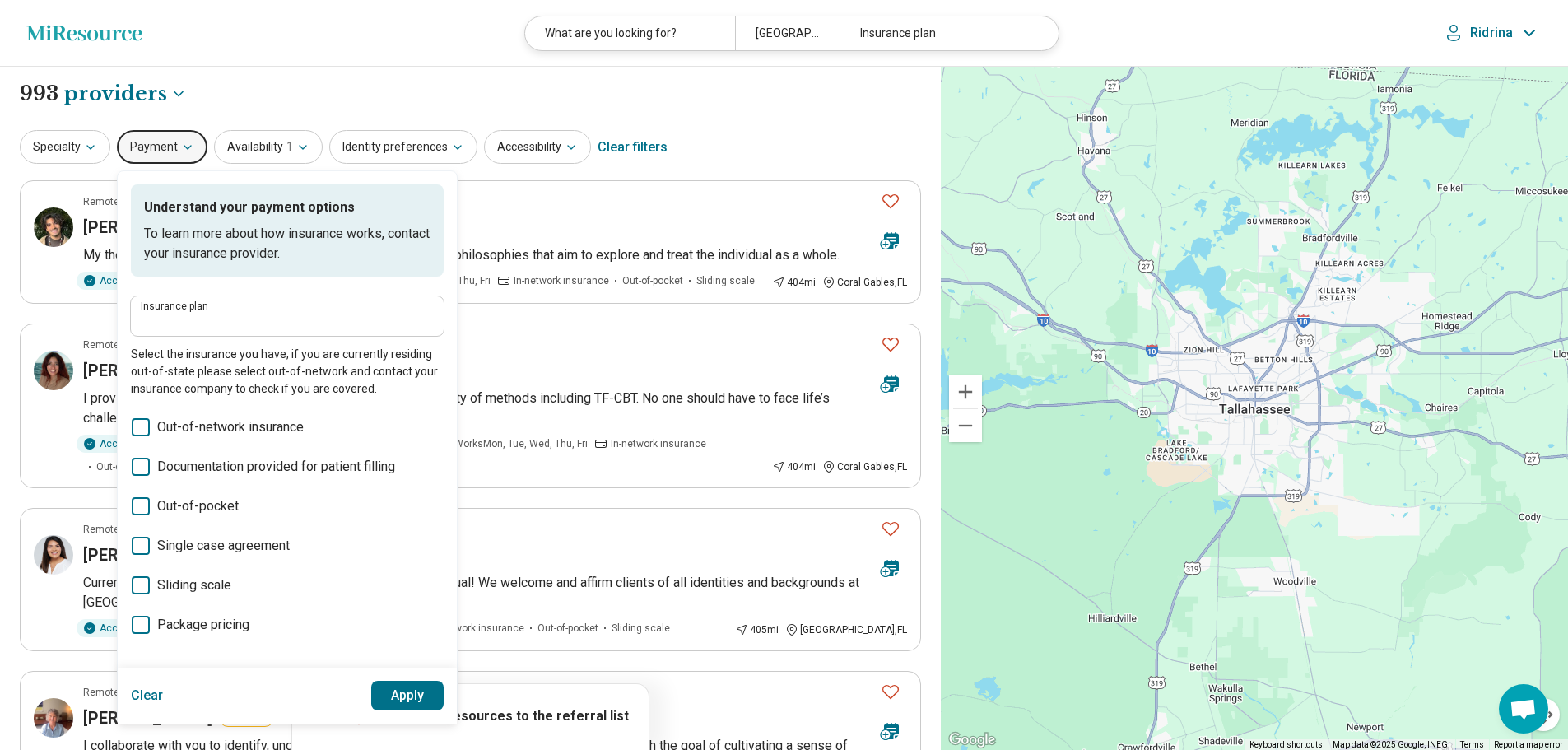
click at [195, 586] on span "Sliding scale" at bounding box center [194, 585] width 74 height 20
click at [416, 695] on button "Apply" at bounding box center [408, 696] width 73 height 30
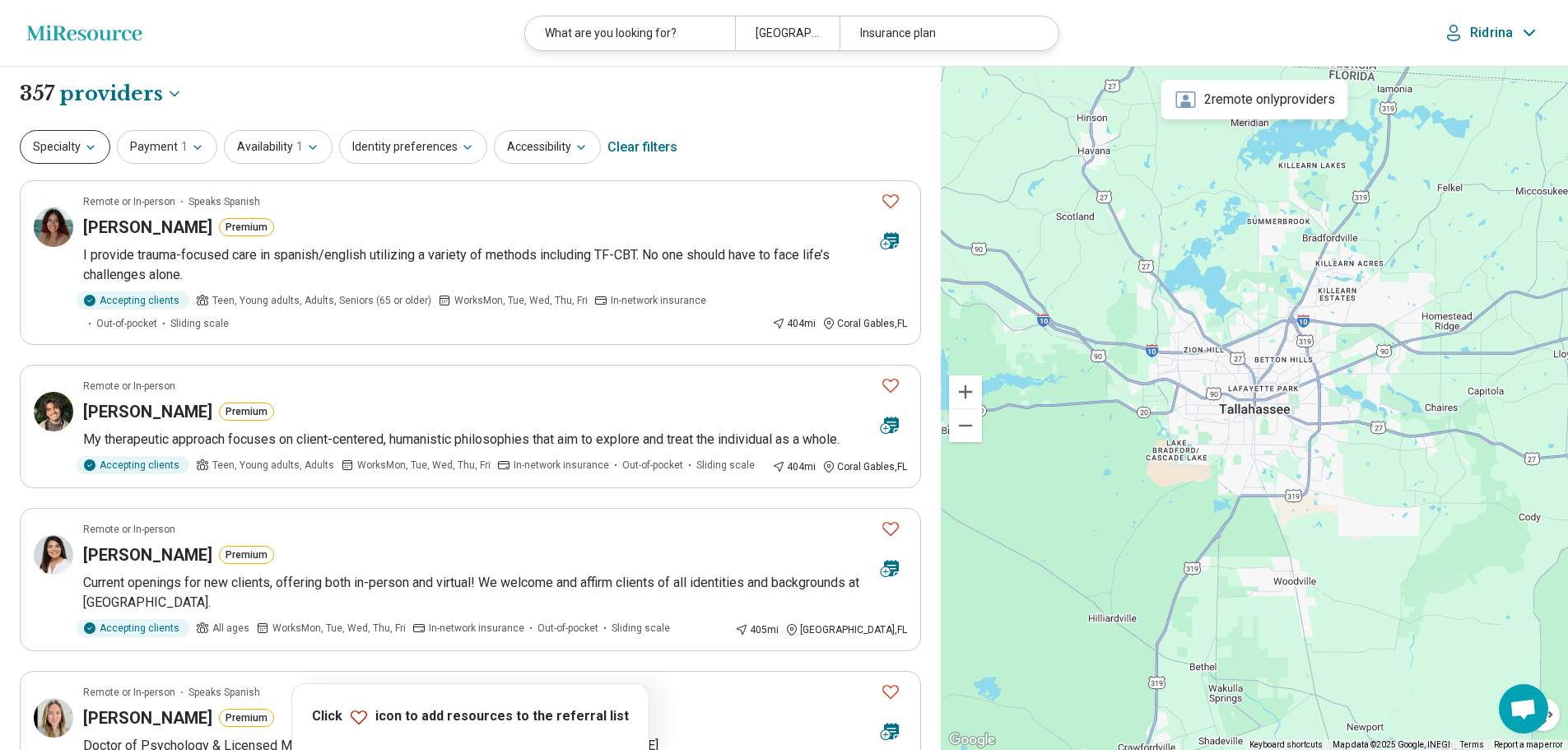
click at [75, 141] on button "Specialty" at bounding box center [65, 147] width 90 height 33
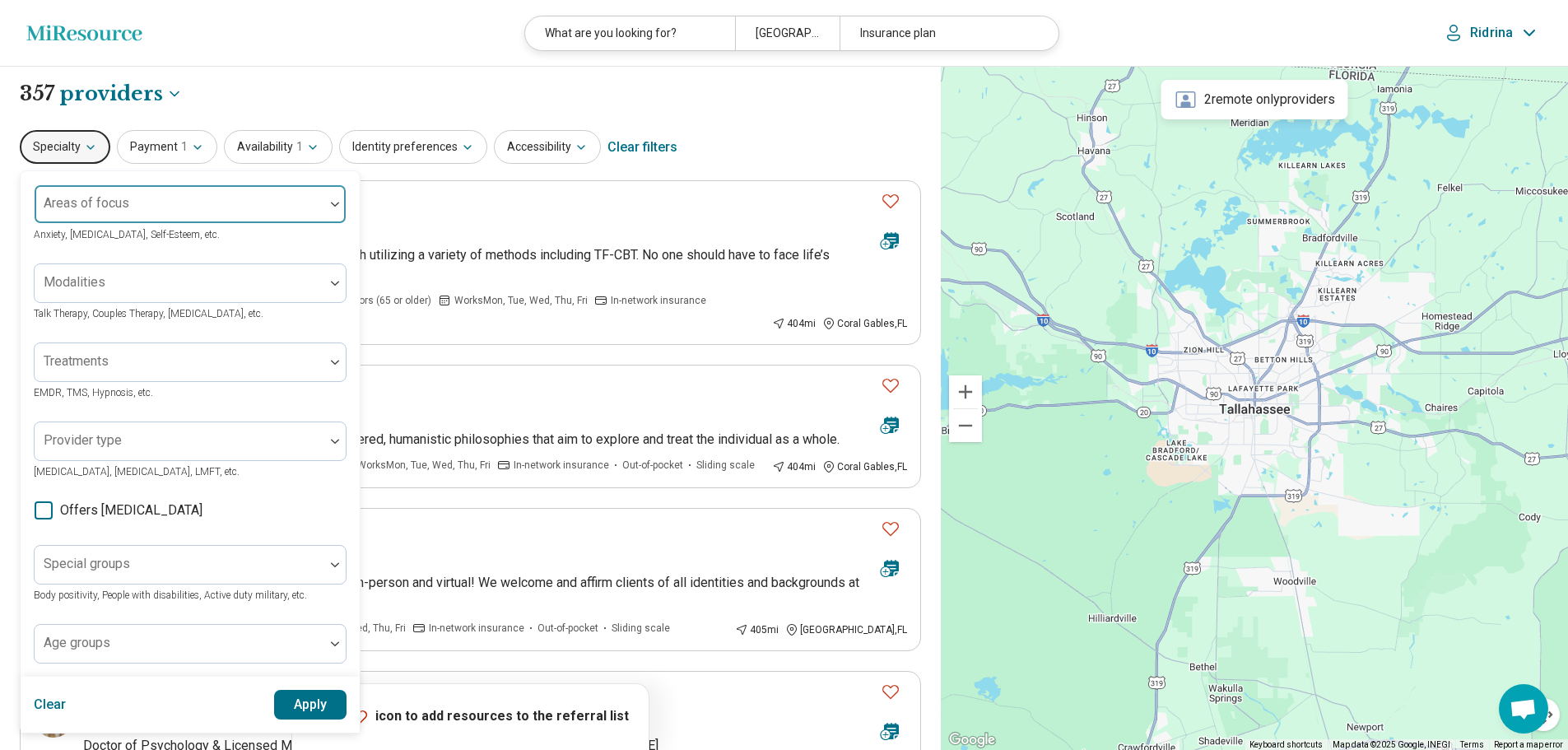
click at [131, 210] on div at bounding box center [179, 211] width 276 height 23
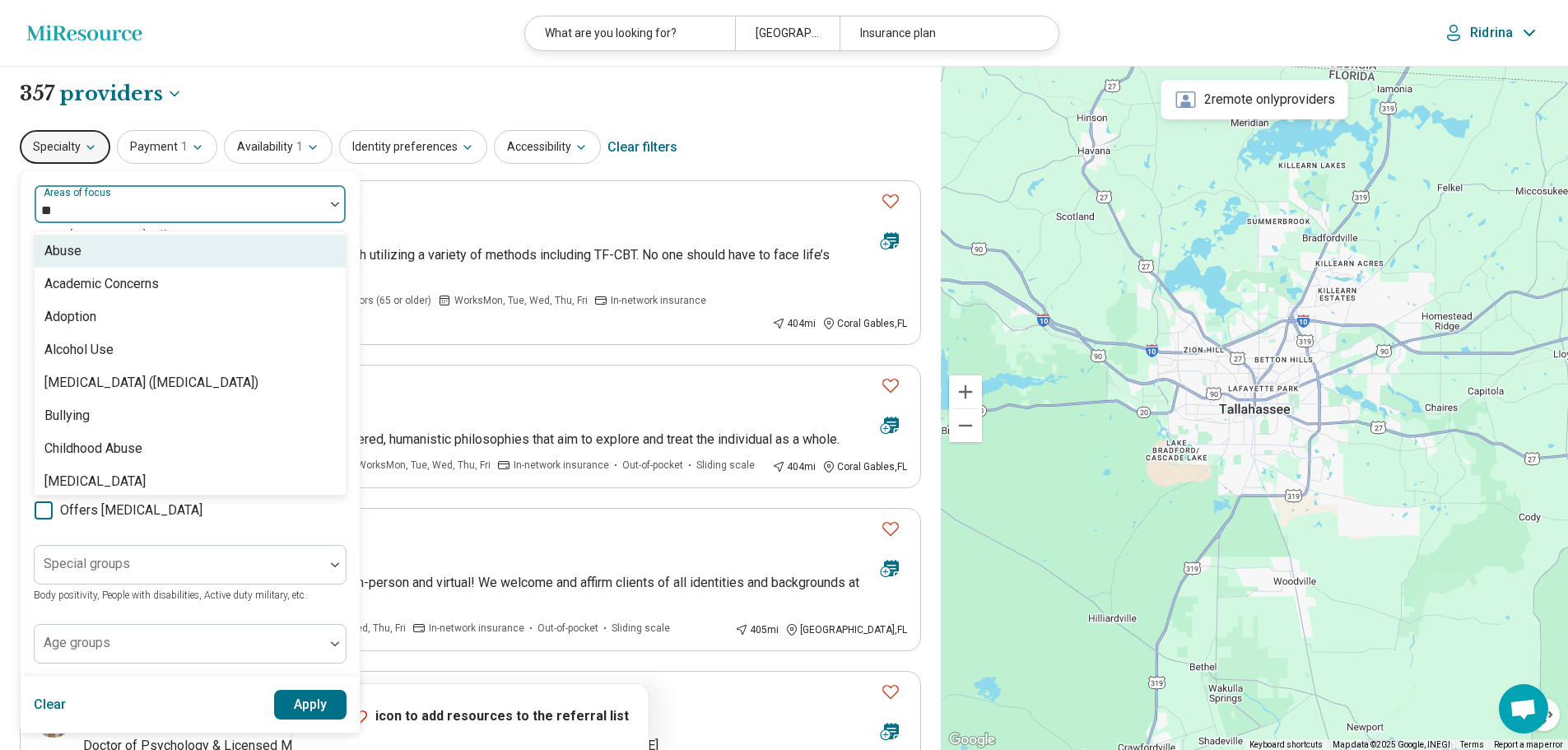
type input "***"
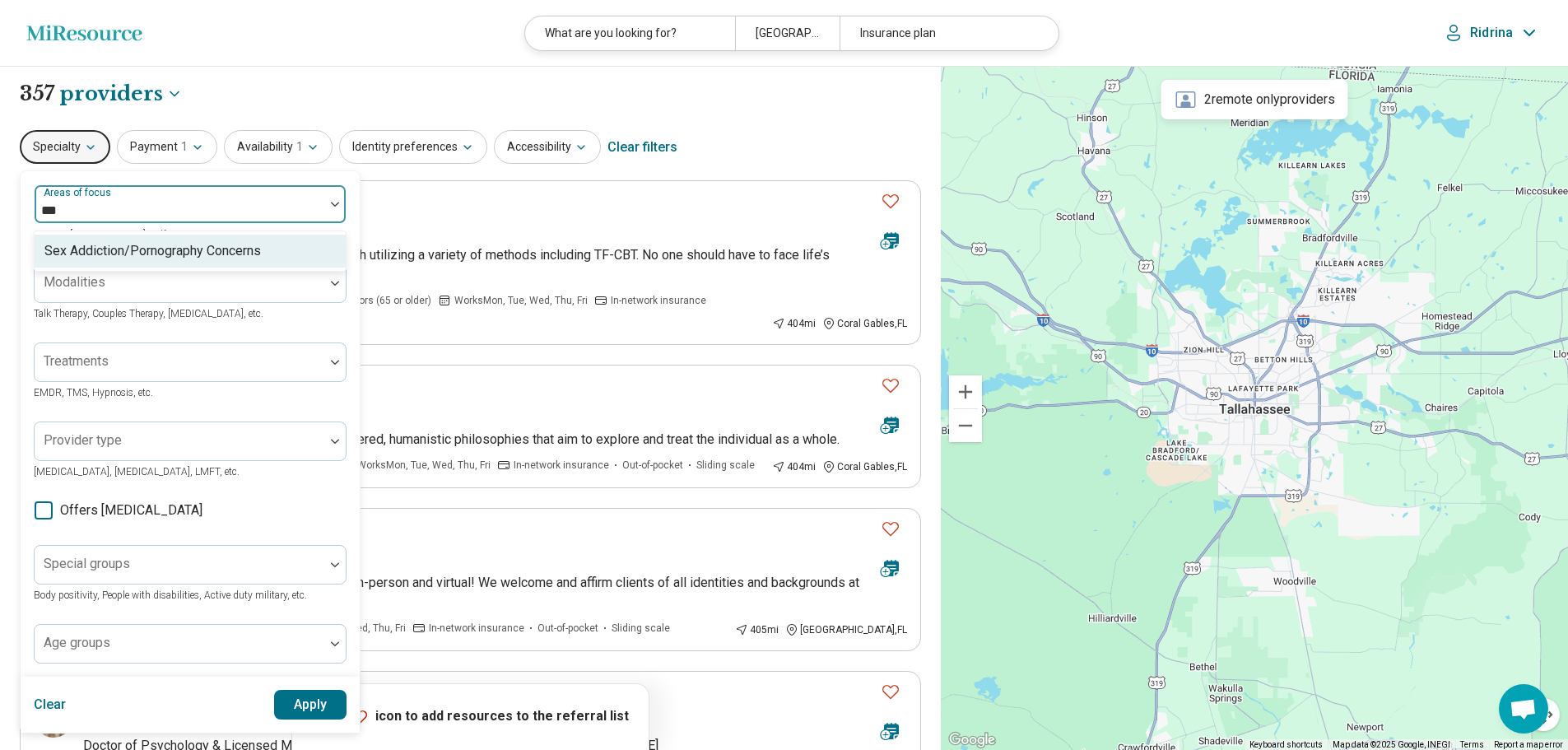
click at [135, 258] on div "Sex Addiction/Pornography Concerns" at bounding box center [152, 251] width 216 height 20
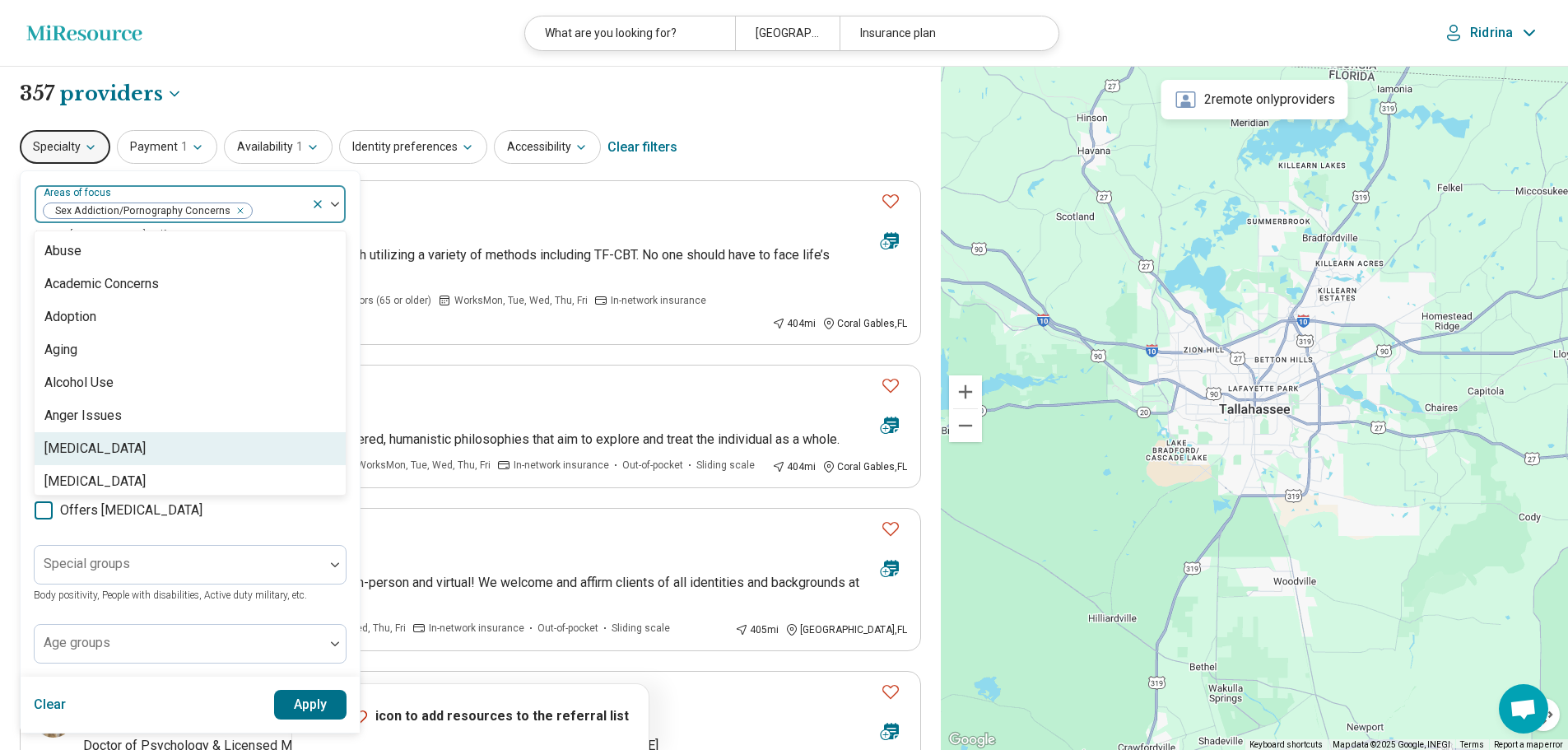
click at [301, 705] on button "Apply" at bounding box center [311, 704] width 73 height 30
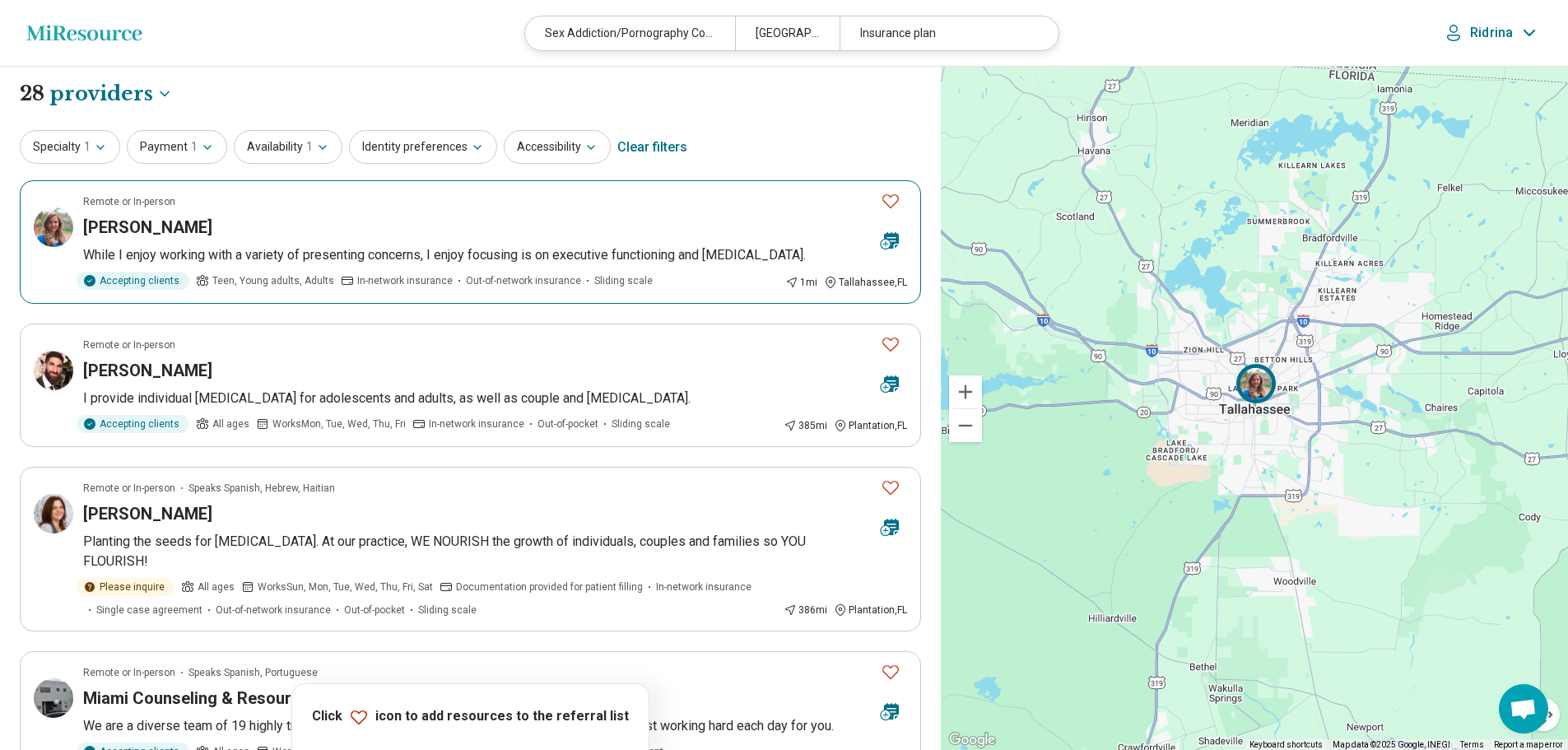
click at [888, 195] on icon "Favorite" at bounding box center [890, 201] width 16 height 14
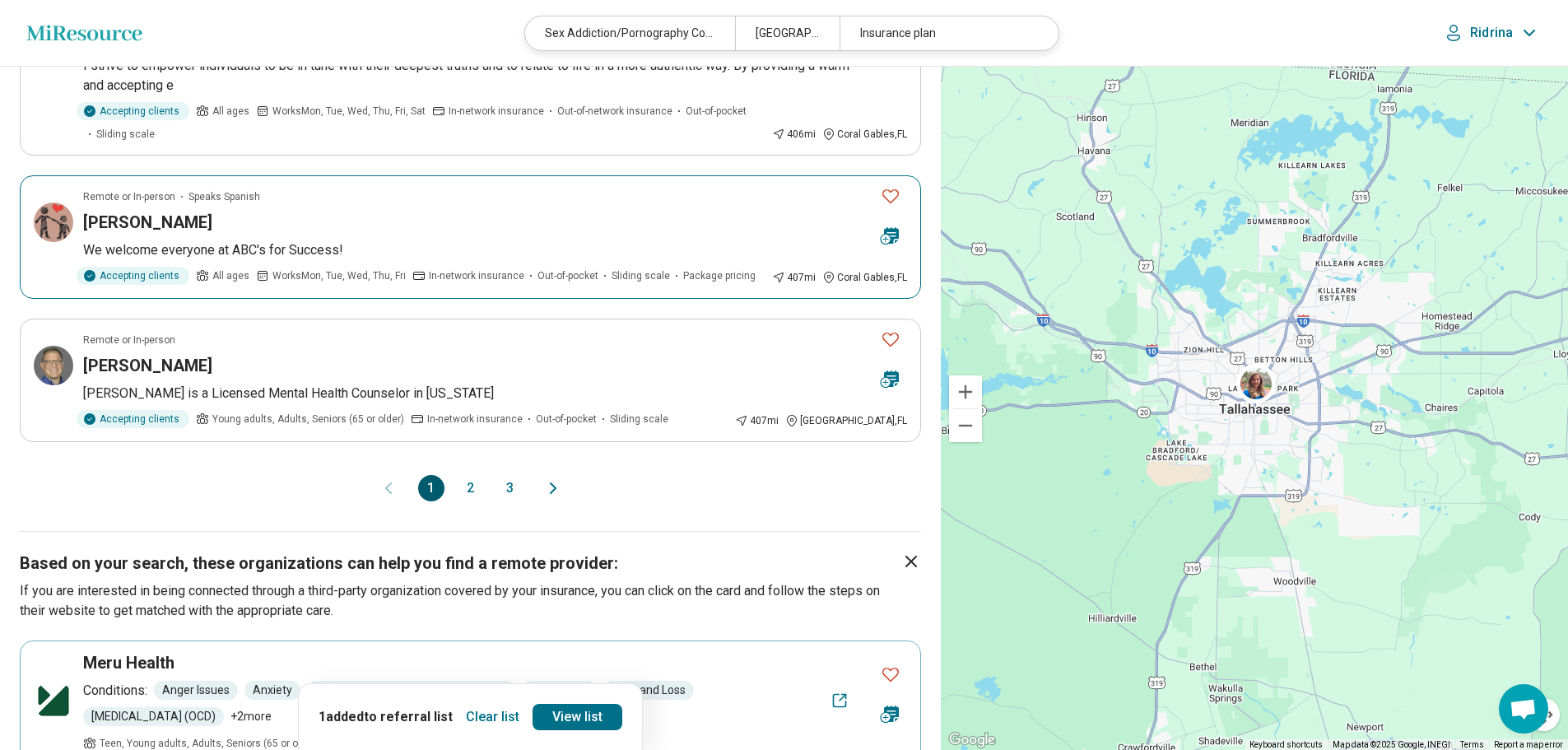
scroll to position [1400, 0]
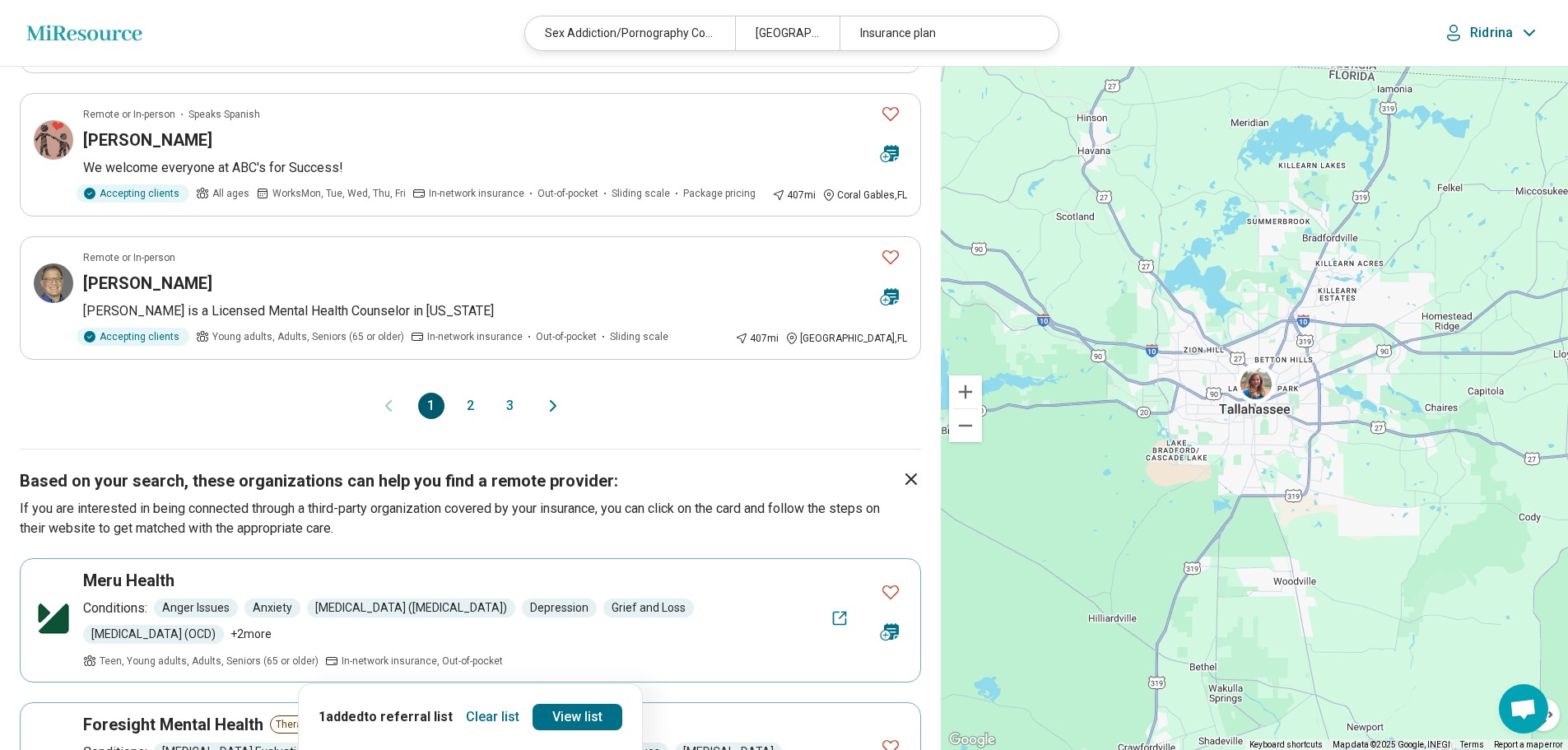
click at [475, 403] on button "2" at bounding box center [471, 406] width 27 height 27
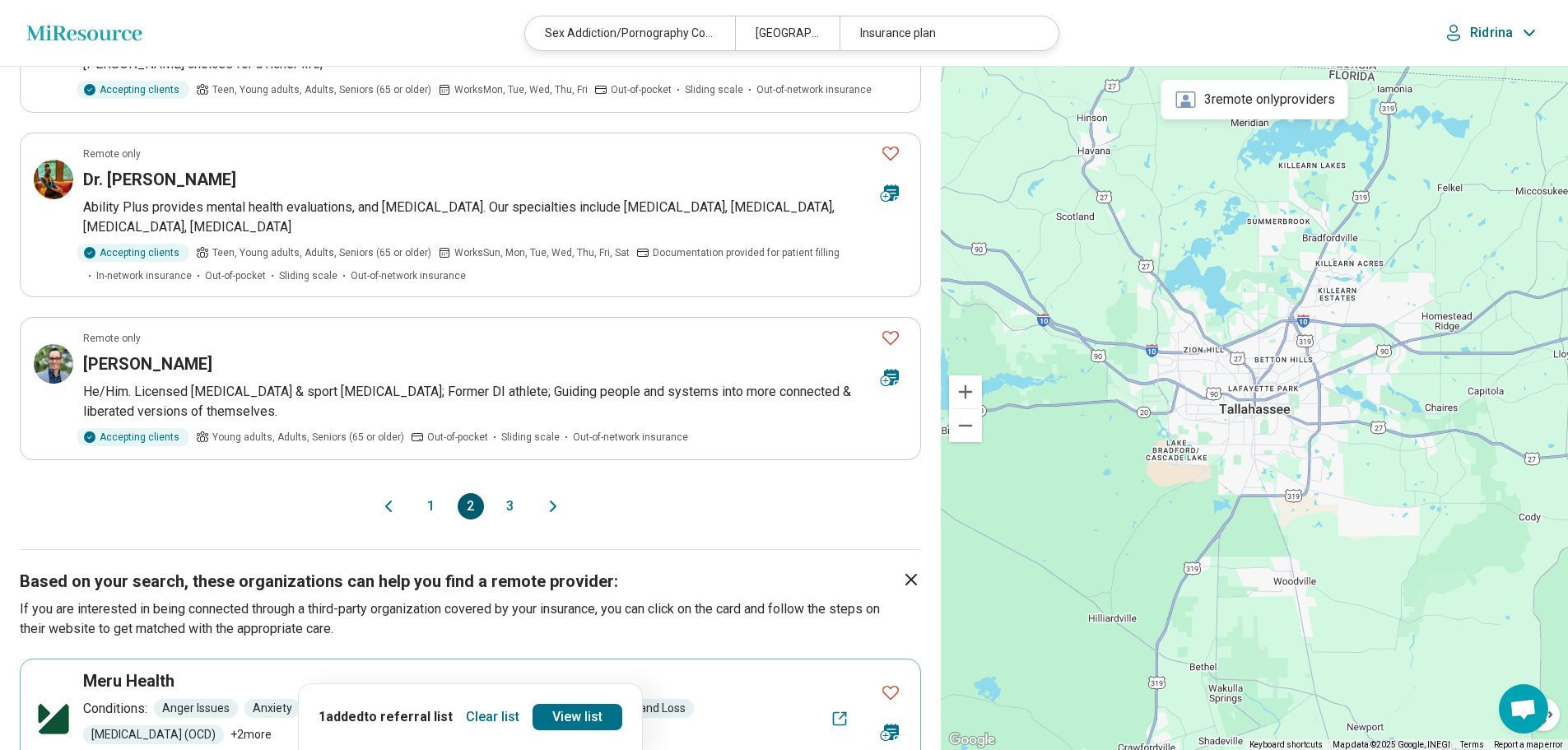
click at [512, 502] on button "3" at bounding box center [511, 507] width 27 height 27
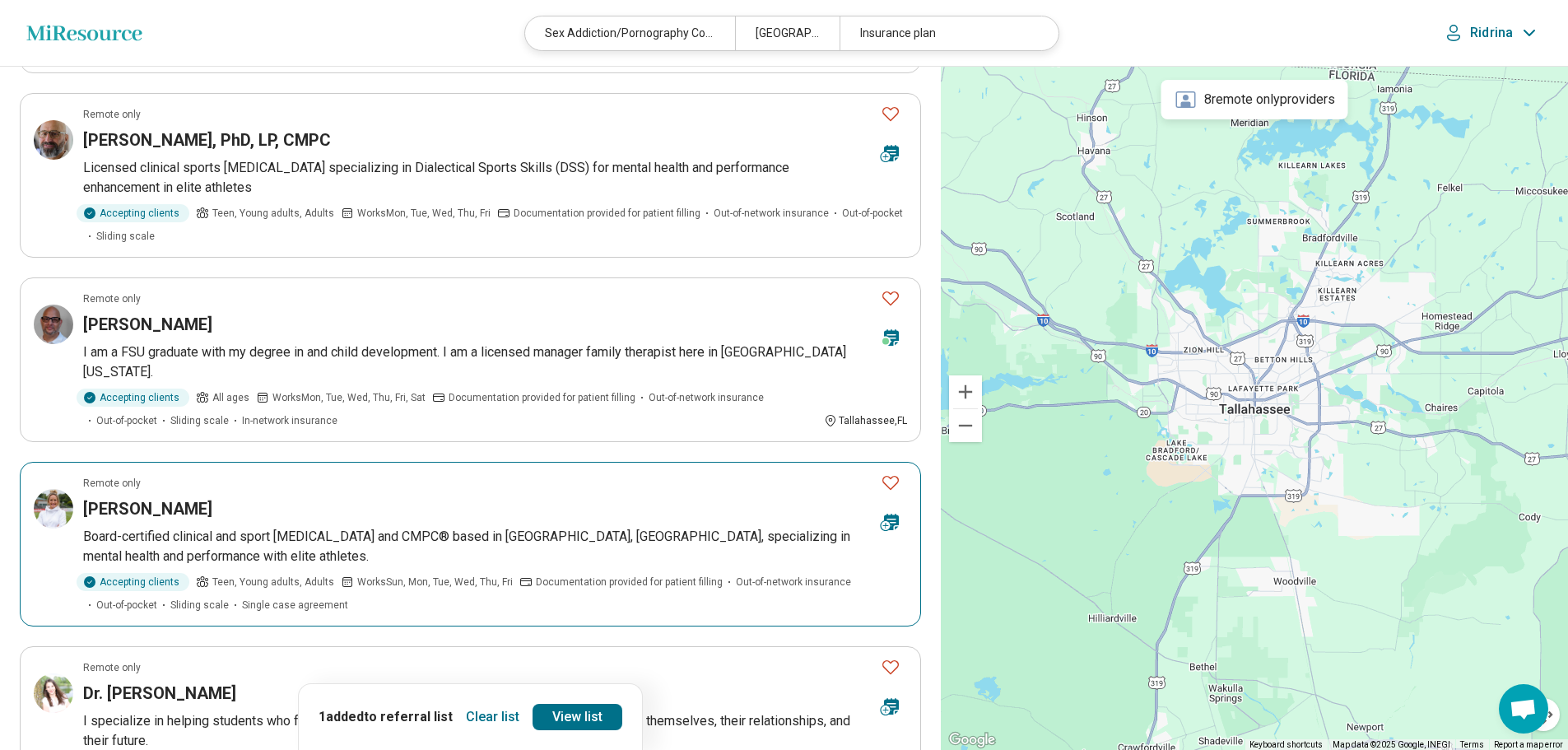
scroll to position [988, 0]
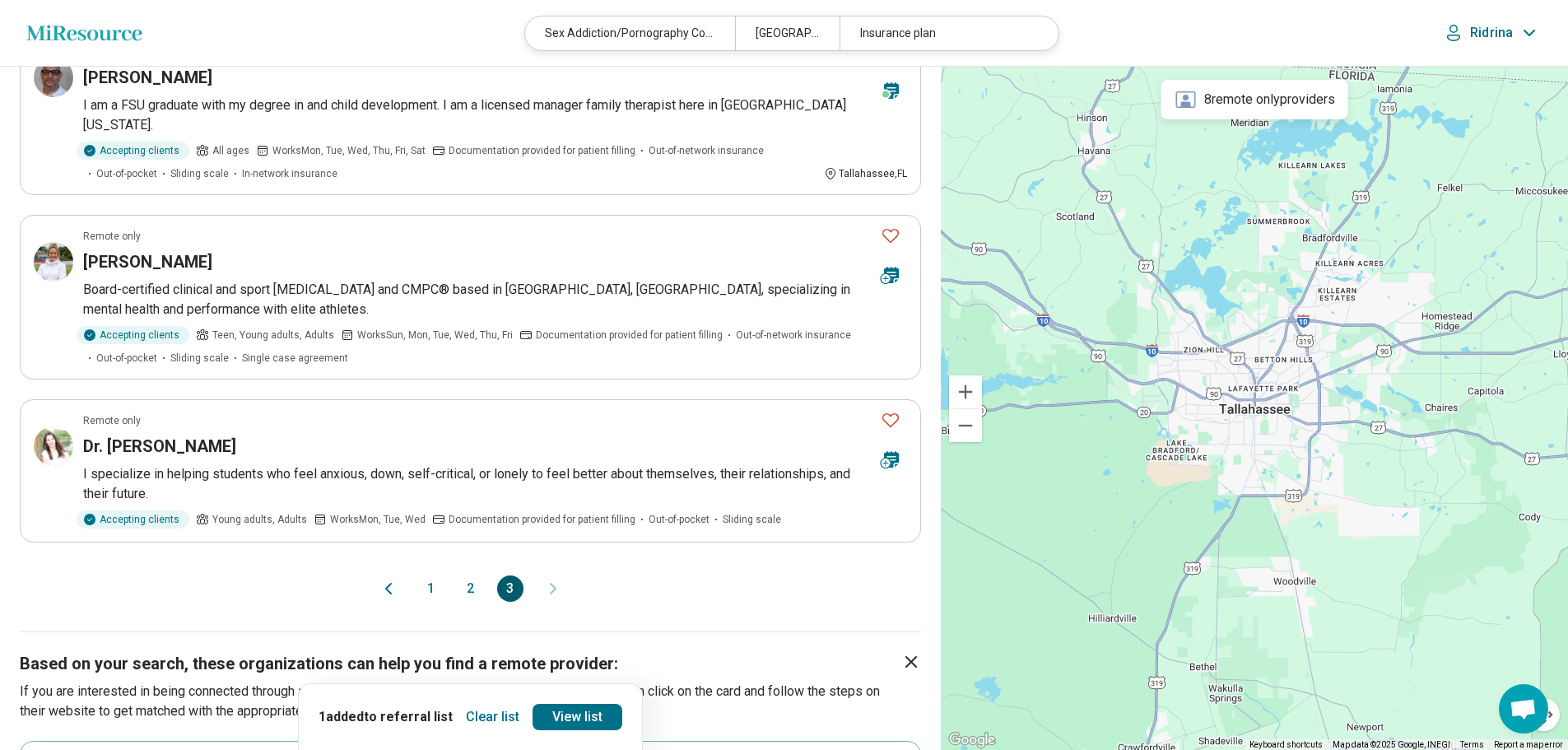
click at [429, 576] on button "1" at bounding box center [432, 589] width 27 height 27
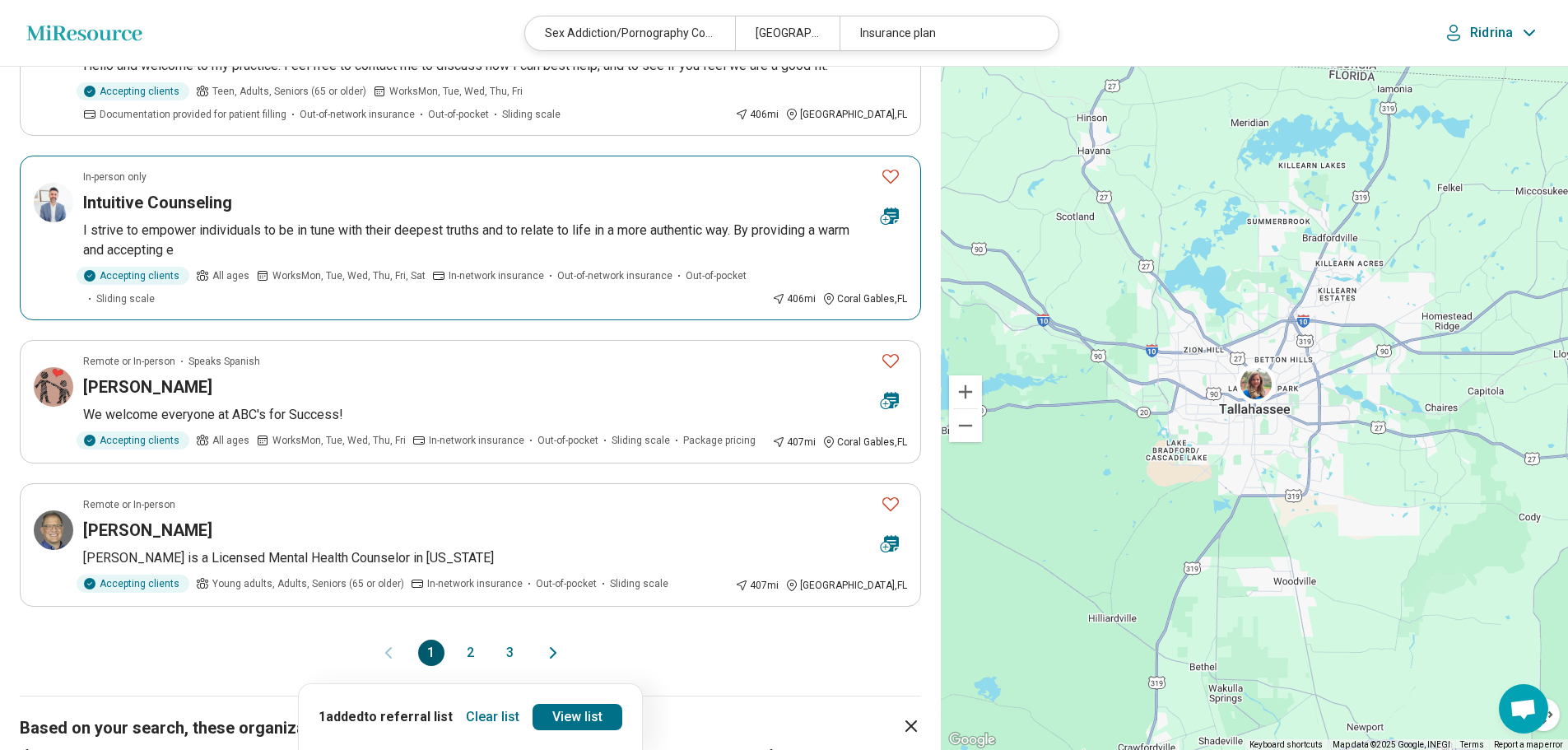
scroll to position [1235, 0]
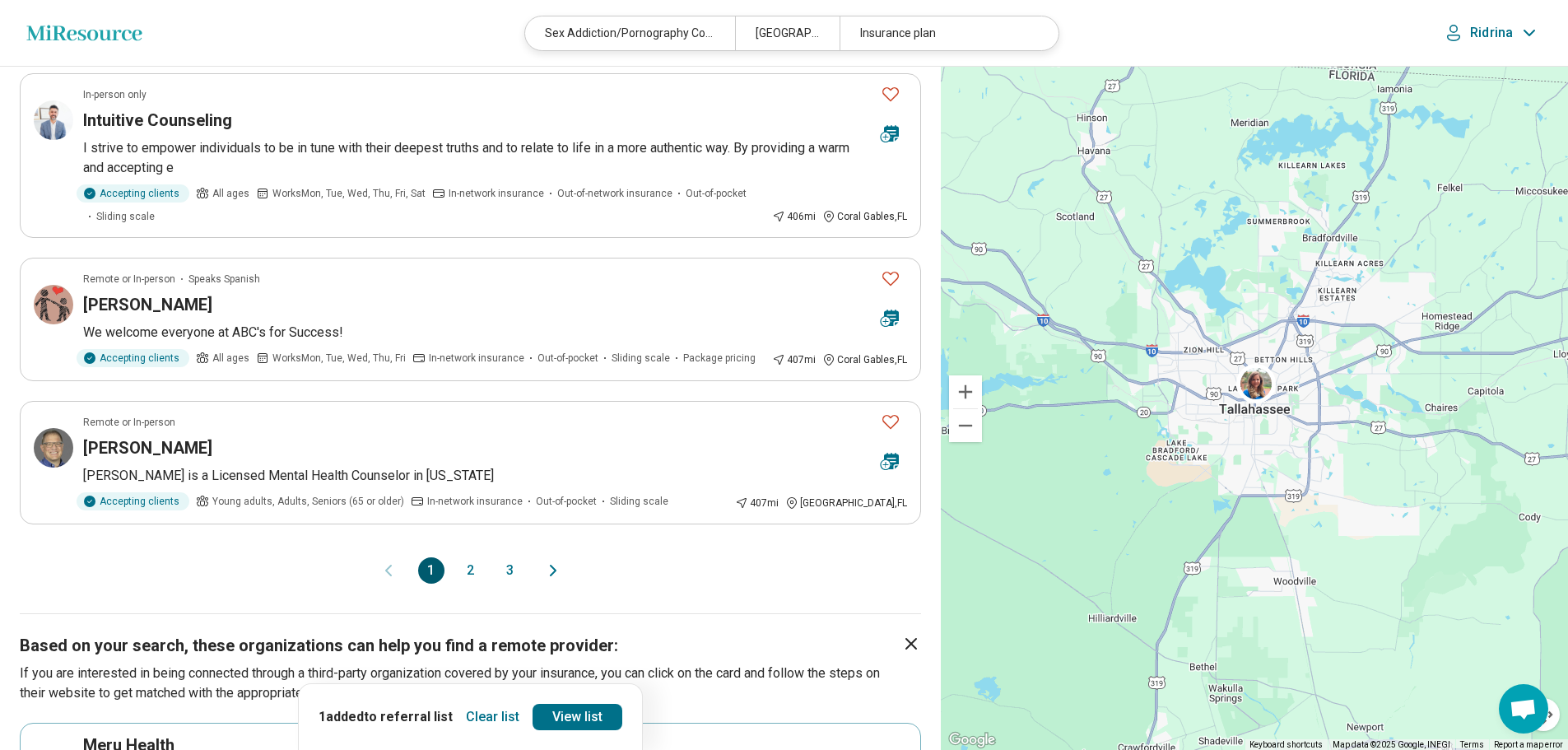
click at [475, 570] on button "2" at bounding box center [471, 571] width 27 height 27
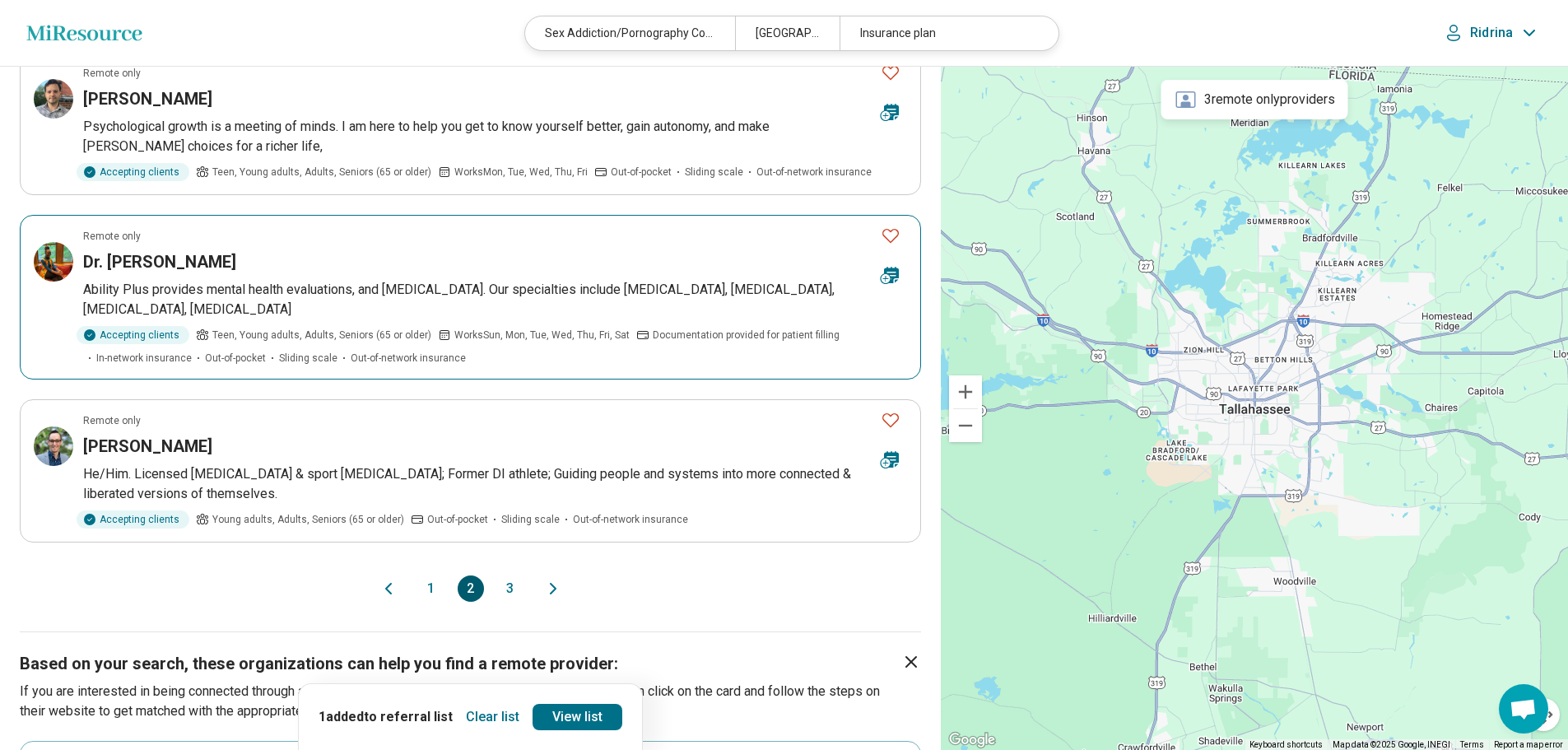
scroll to position [1400, 0]
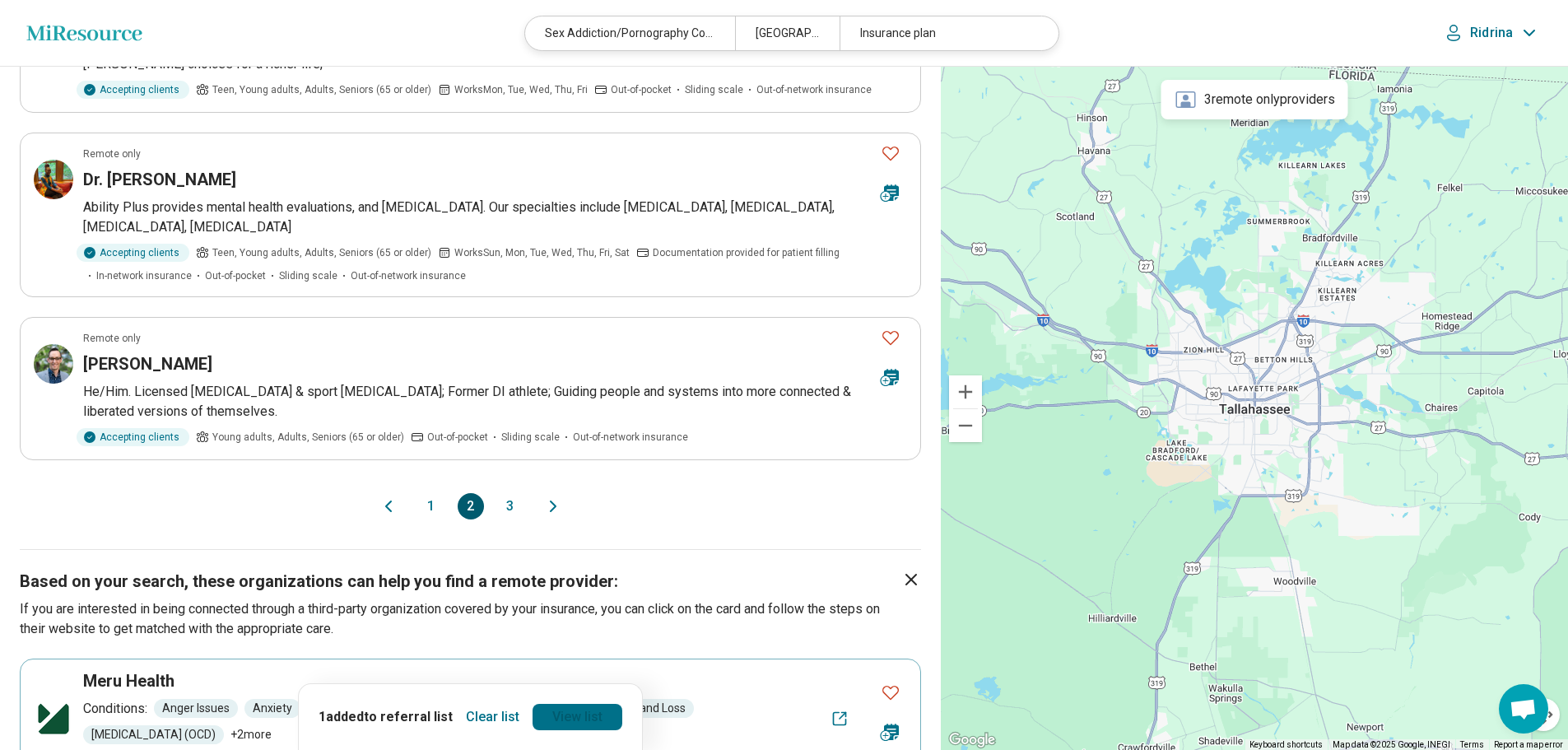
click at [552, 720] on link "View list" at bounding box center [577, 718] width 90 height 27
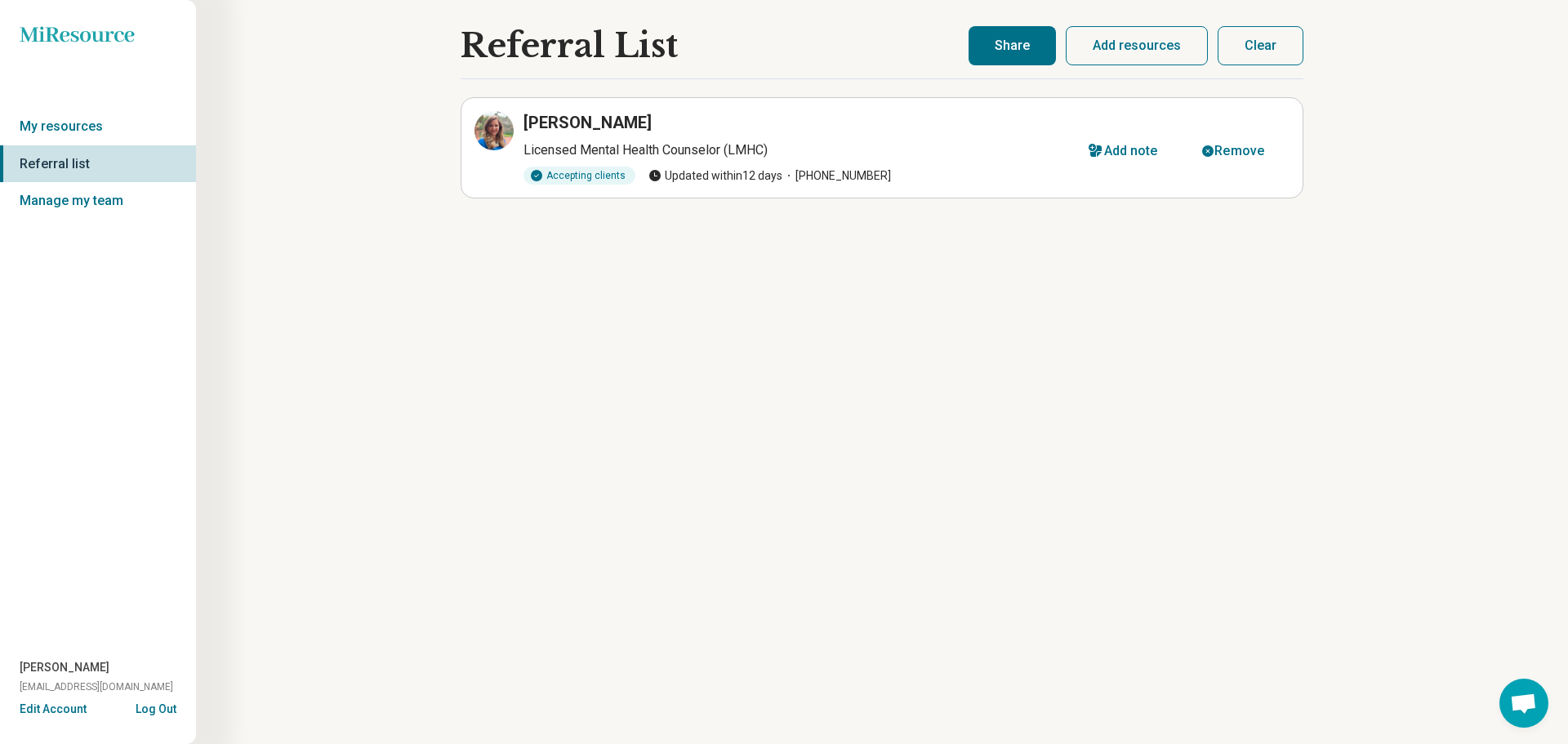
click at [993, 41] on button "Share" at bounding box center [1012, 45] width 87 height 39
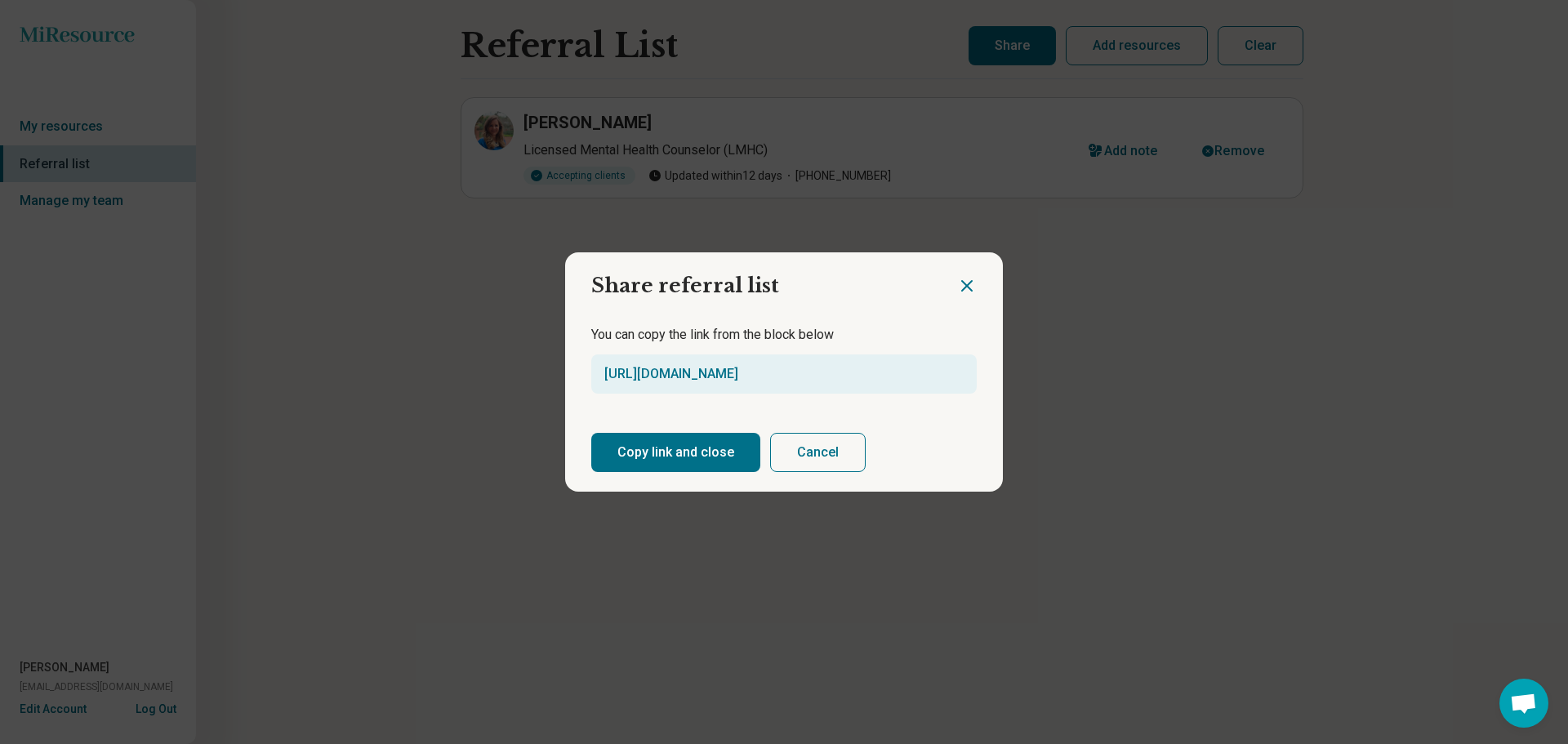
click at [665, 451] on button "Copy link and close" at bounding box center [676, 452] width 169 height 39
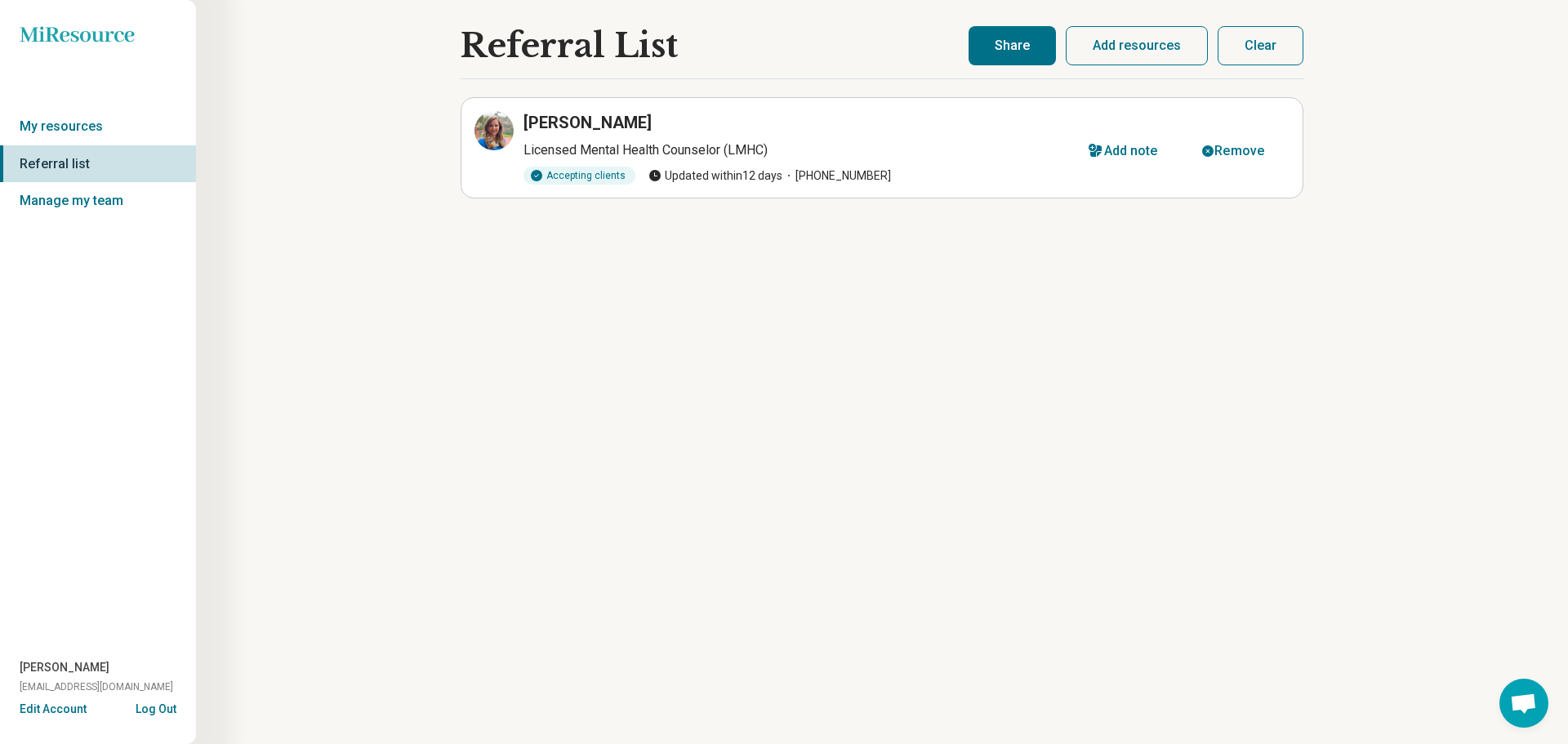
click at [1246, 43] on button "Clear" at bounding box center [1260, 45] width 86 height 39
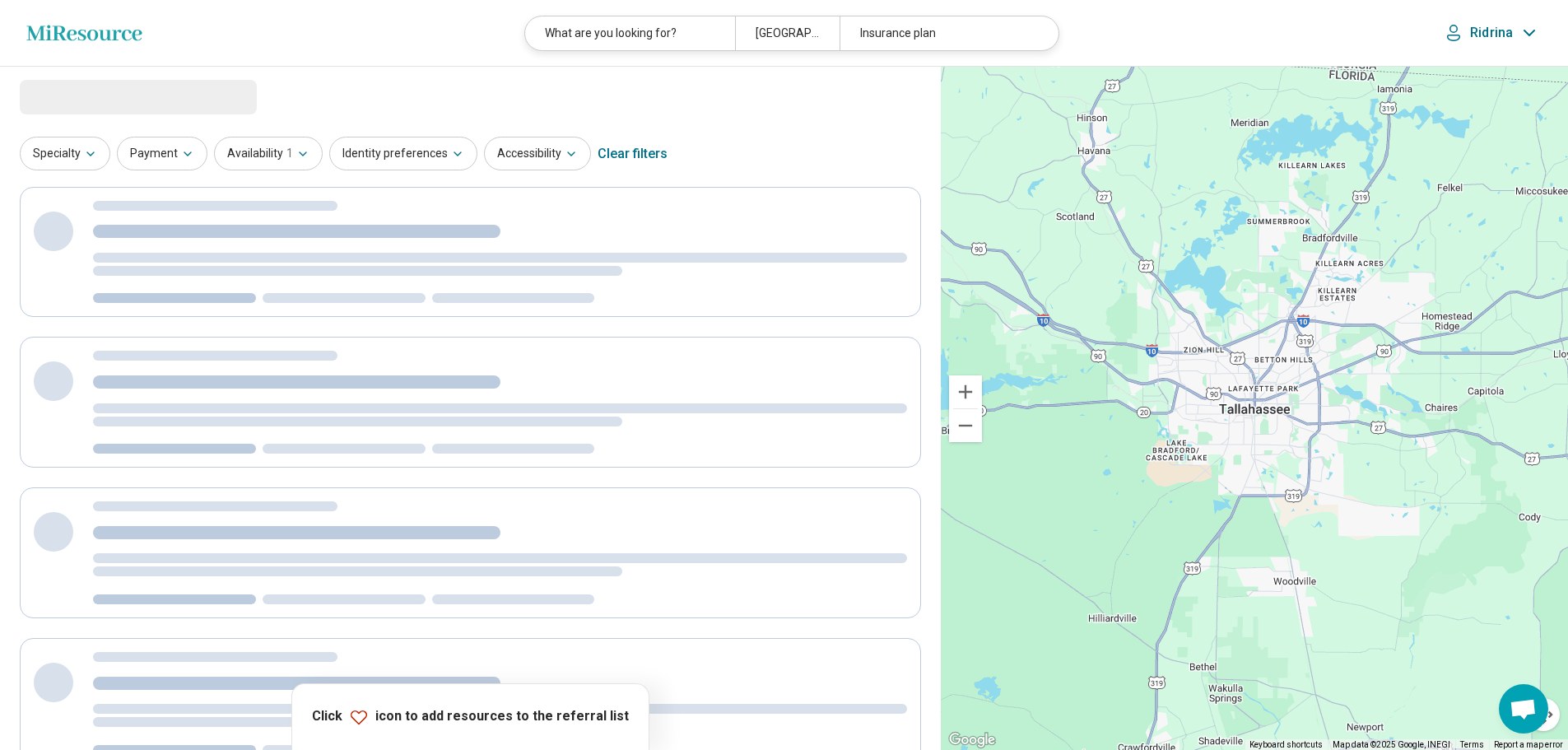
select select "********"
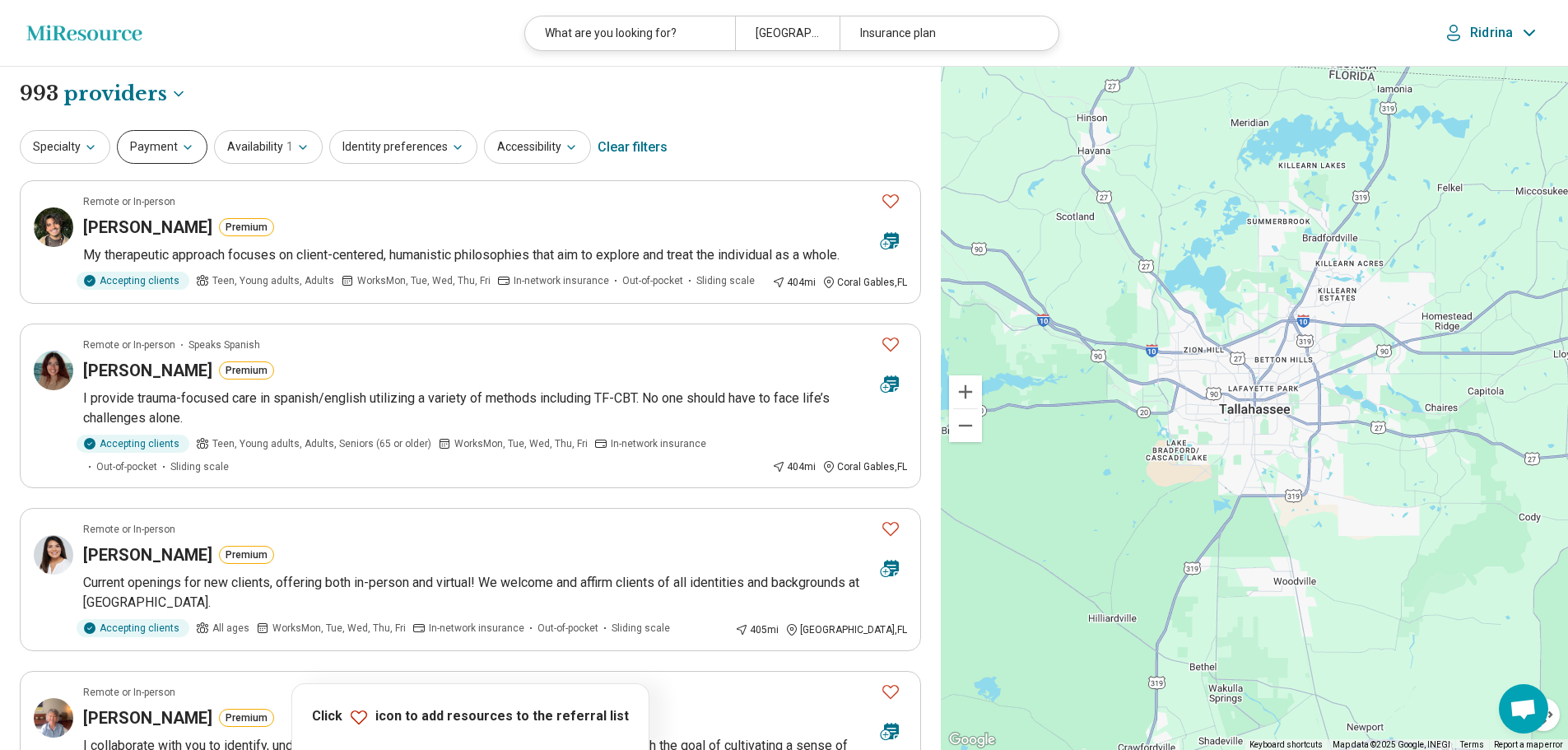
click at [138, 146] on button "Payment" at bounding box center [162, 147] width 90 height 33
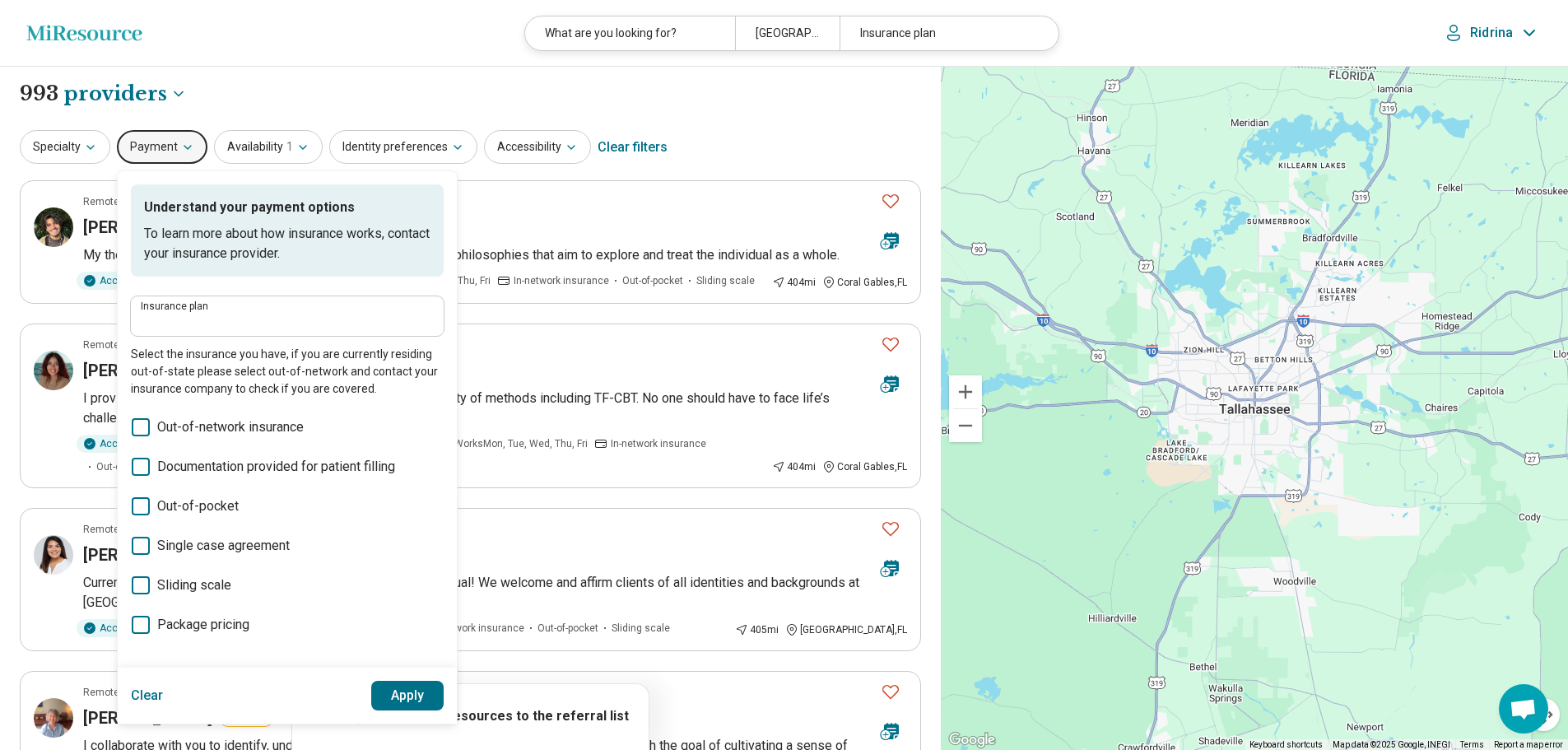
click at [135, 582] on icon at bounding box center [140, 585] width 18 height 18
click at [421, 698] on button "Apply" at bounding box center [408, 696] width 73 height 30
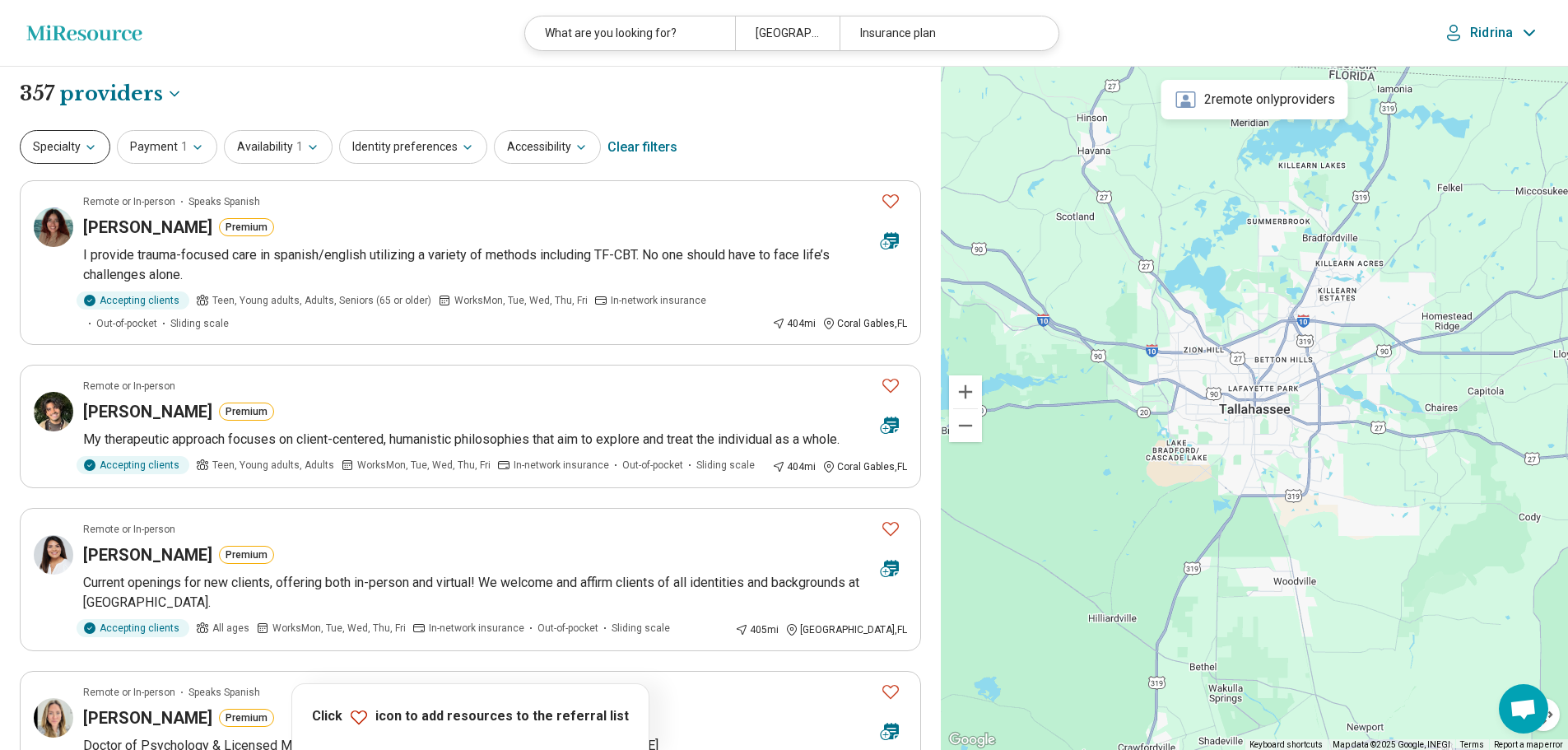
click at [88, 149] on icon "button" at bounding box center [90, 148] width 13 height 13
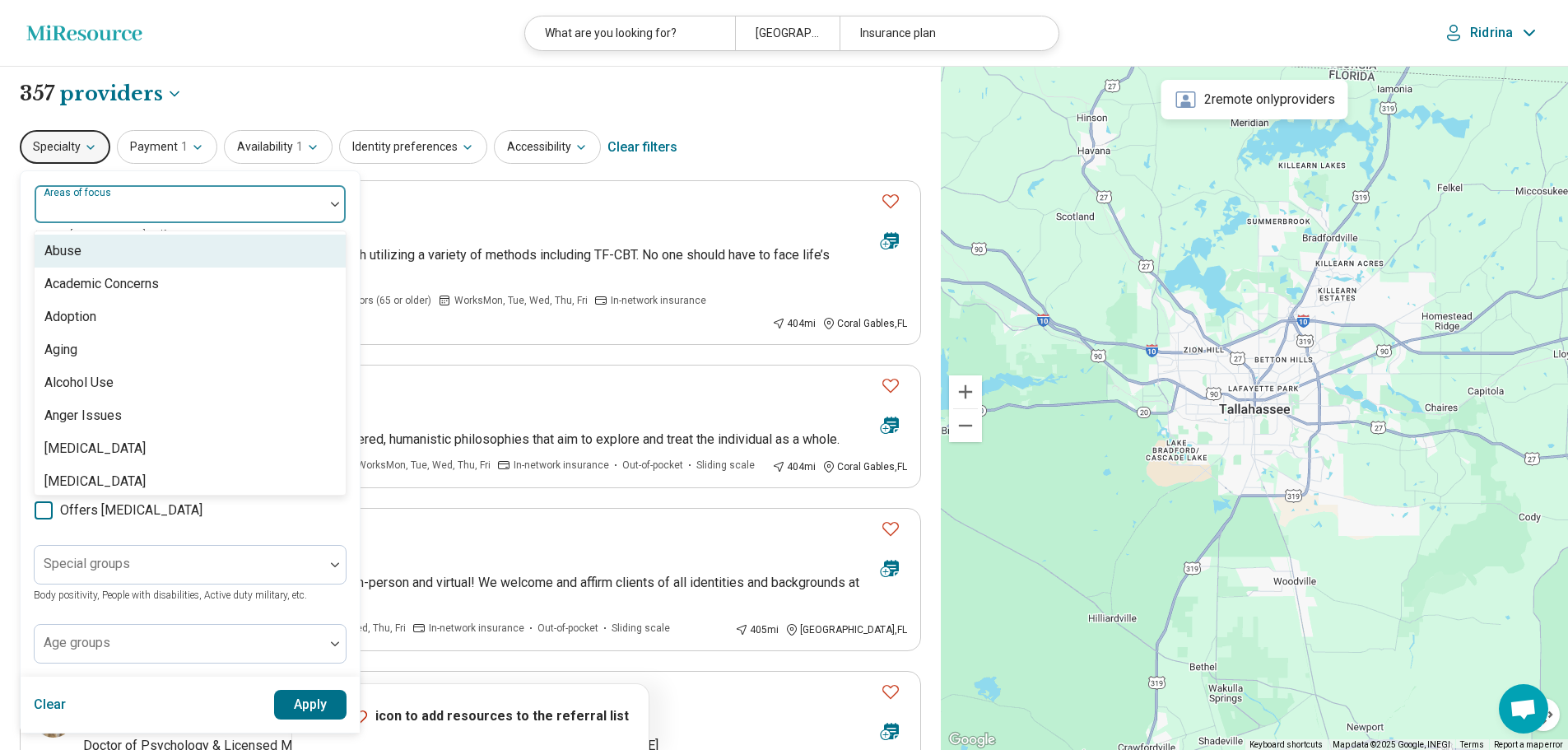
click at [82, 201] on div "Areas of focus" at bounding box center [190, 204] width 312 height 39
type input "***"
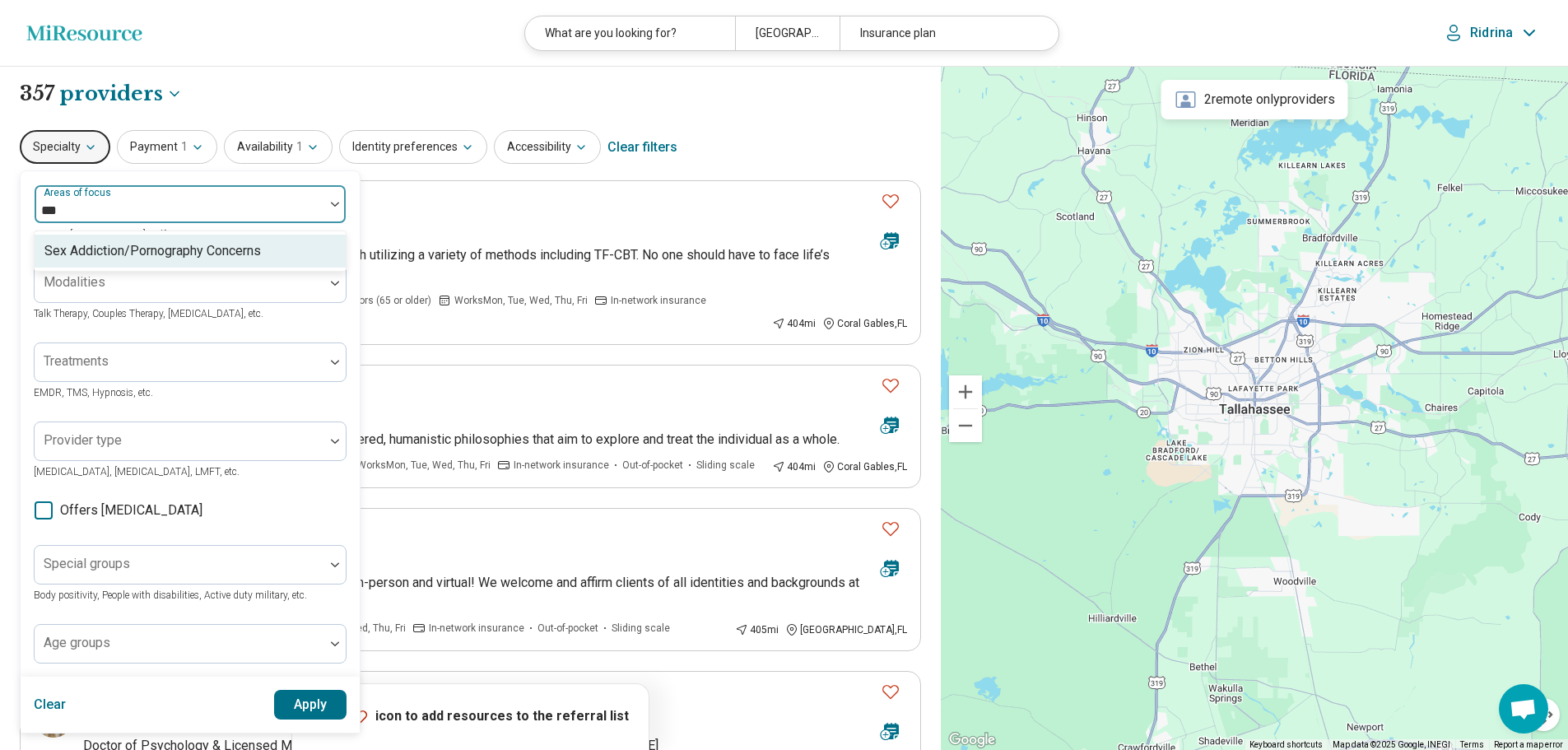
click at [106, 248] on div "Sex Addiction/Pornography Concerns" at bounding box center [152, 251] width 216 height 20
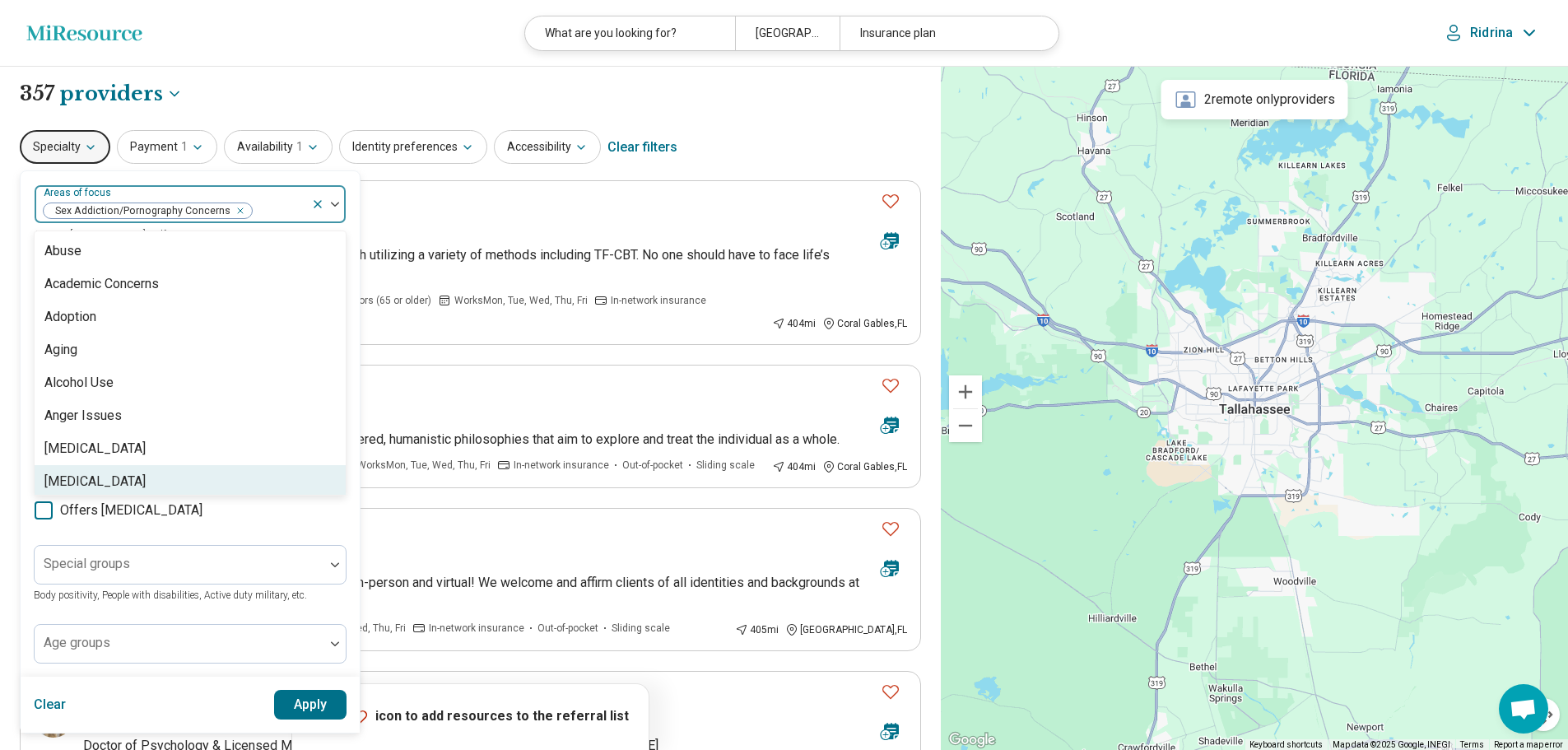
click at [284, 708] on button "Apply" at bounding box center [311, 704] width 73 height 30
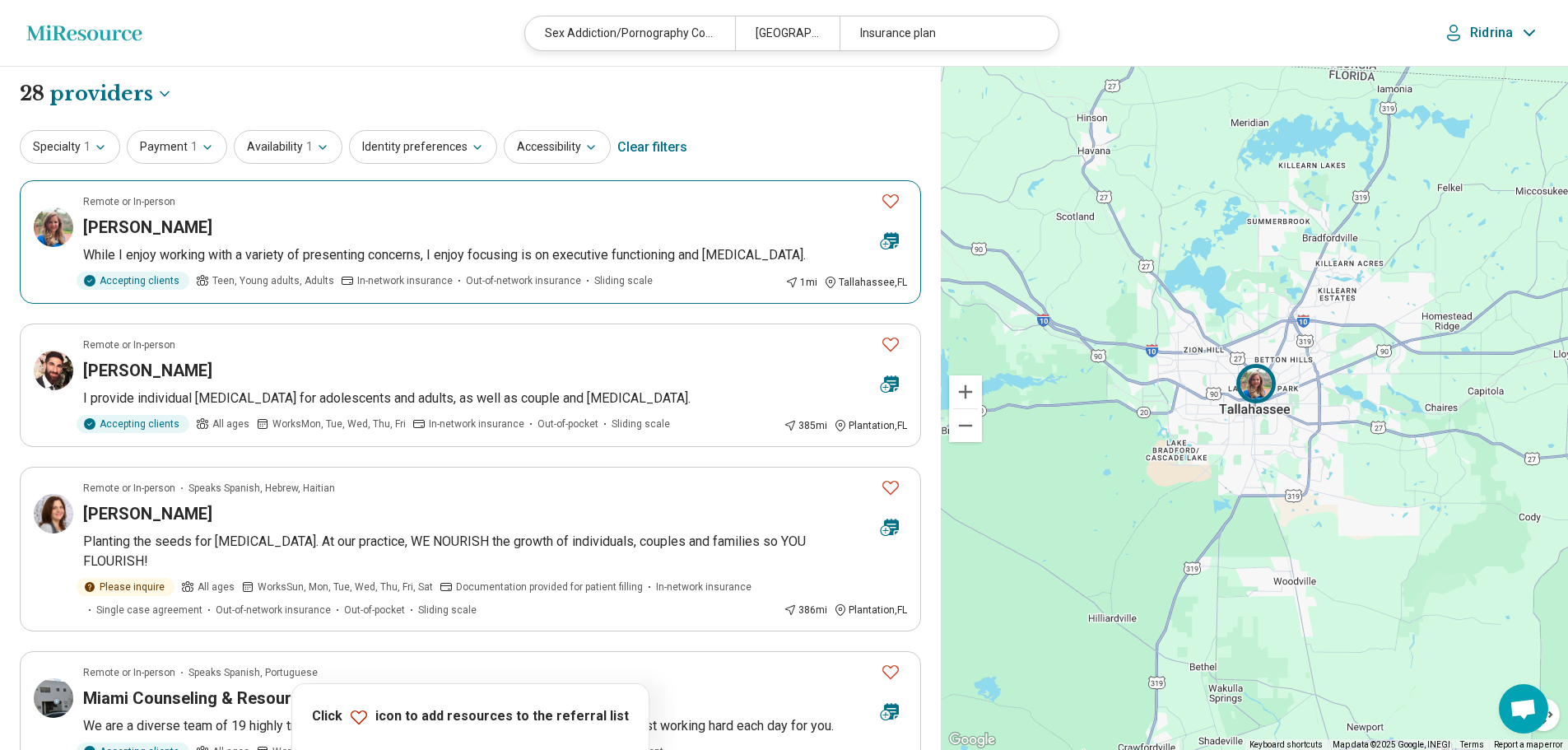
click at [895, 199] on icon "Favorite" at bounding box center [891, 200] width 20 height 20
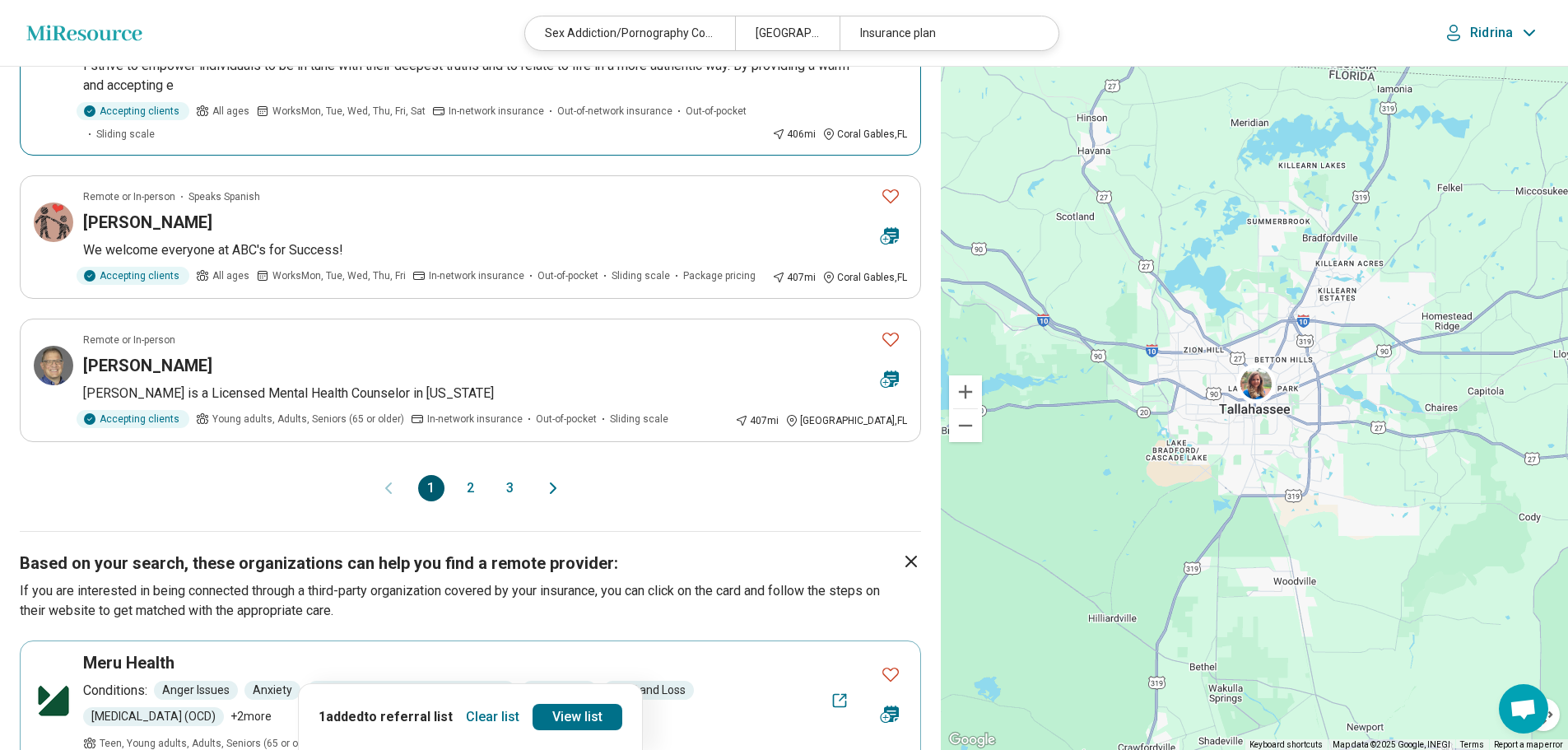
scroll to position [1400, 0]
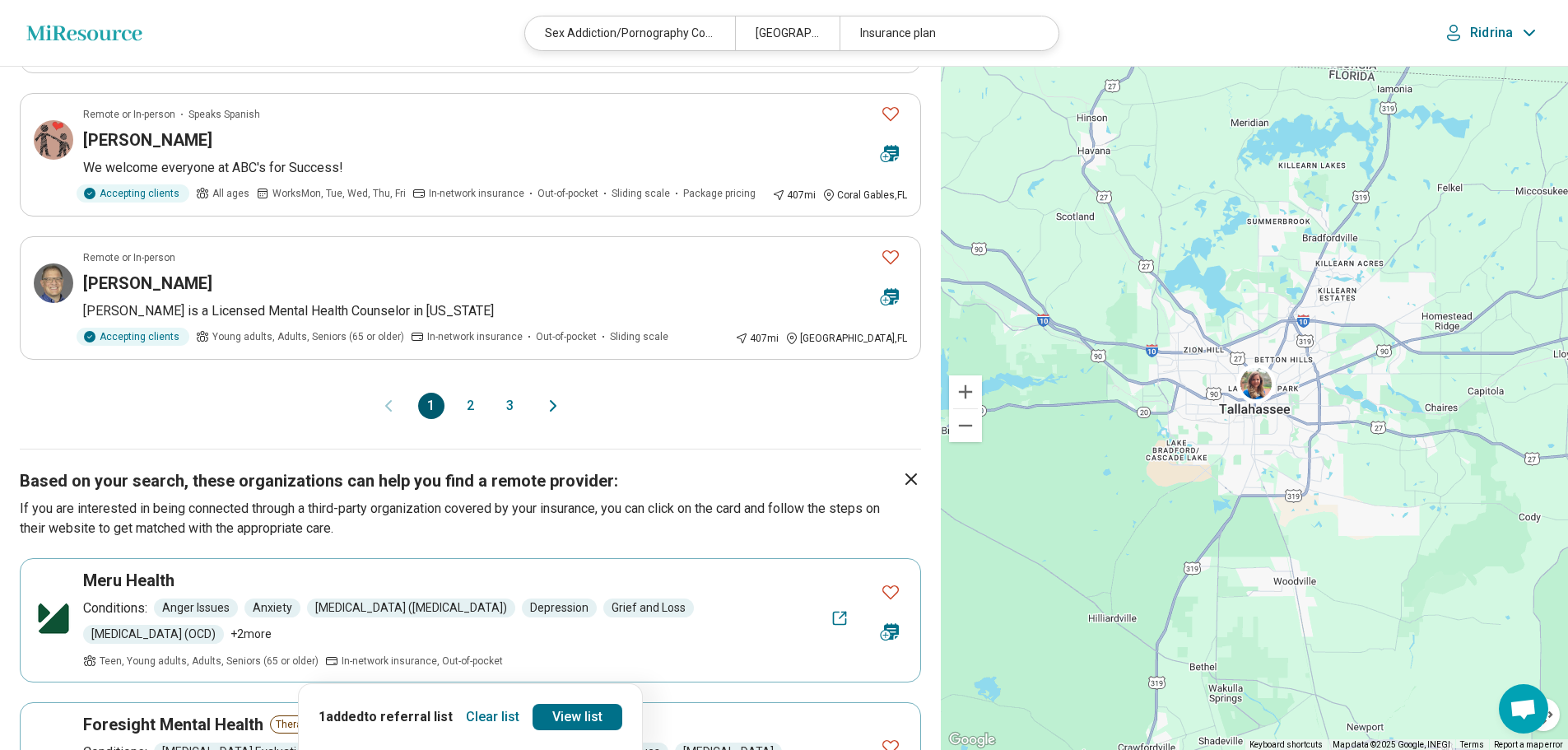
click at [469, 403] on button "2" at bounding box center [471, 406] width 27 height 27
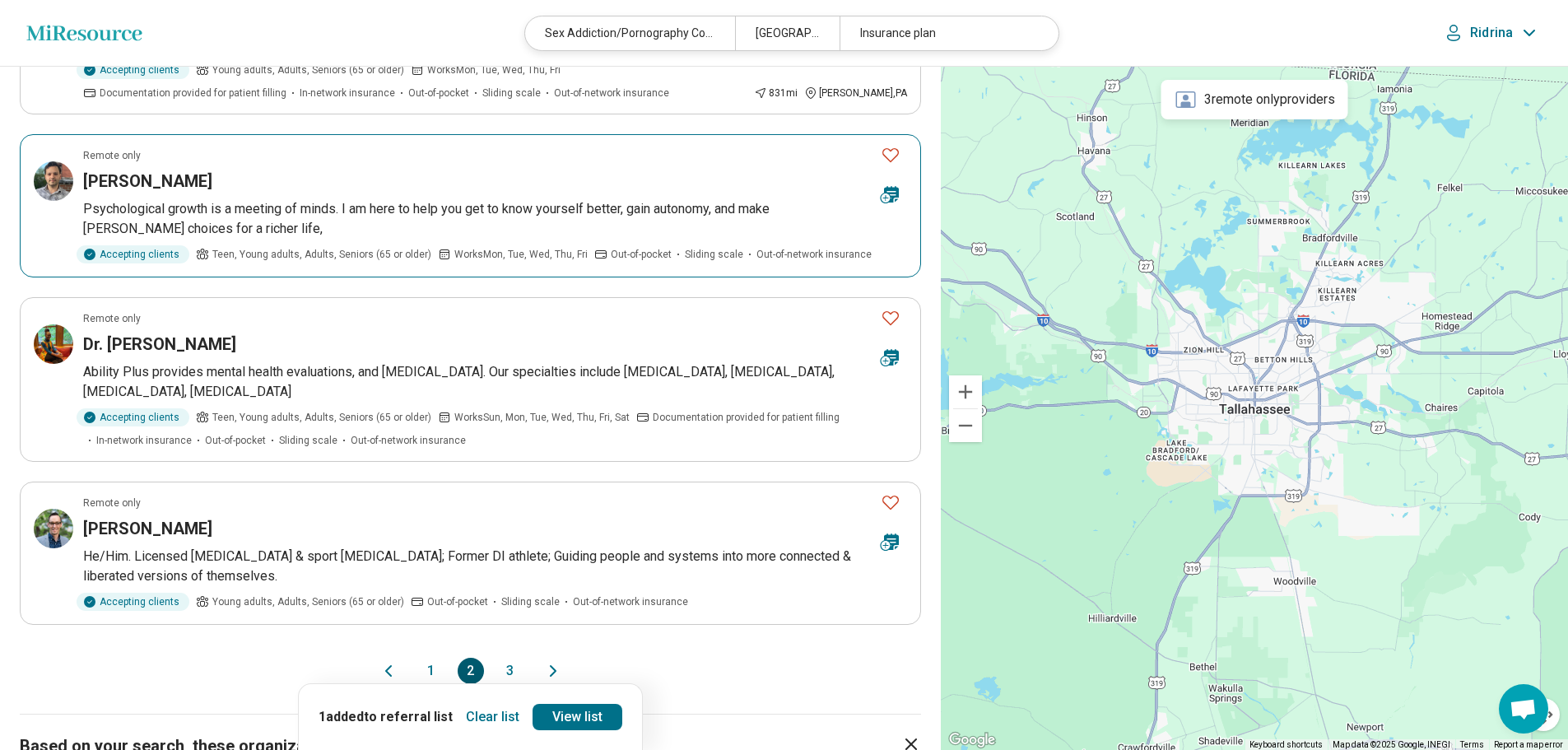
scroll to position [1317, 0]
